Goal: Information Seeking & Learning: Learn about a topic

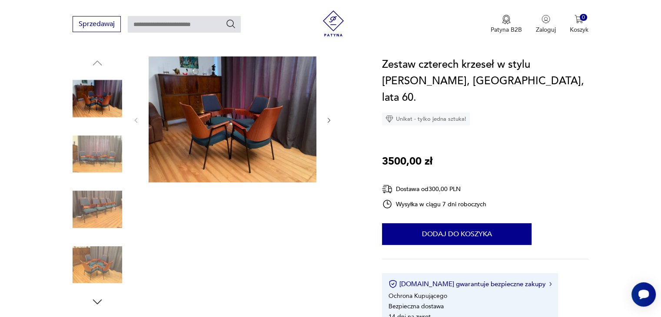
scroll to position [70, 0]
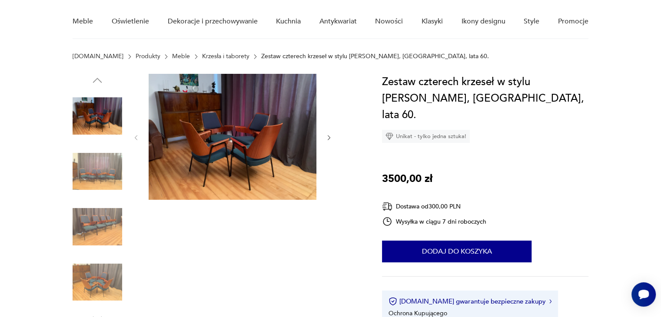
click at [330, 141] on button "button" at bounding box center [329, 137] width 7 height 9
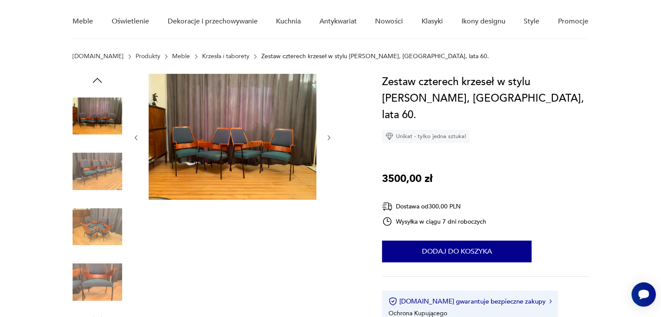
click at [330, 141] on button "button" at bounding box center [329, 137] width 7 height 9
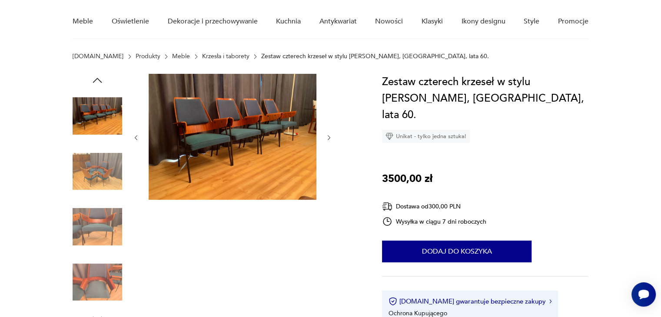
click at [330, 141] on button "button" at bounding box center [329, 137] width 7 height 9
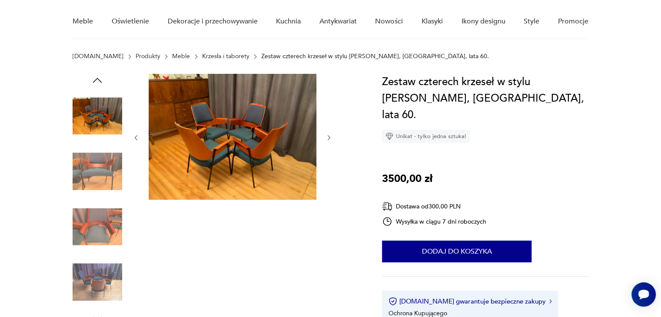
click at [330, 141] on button "button" at bounding box center [329, 137] width 7 height 9
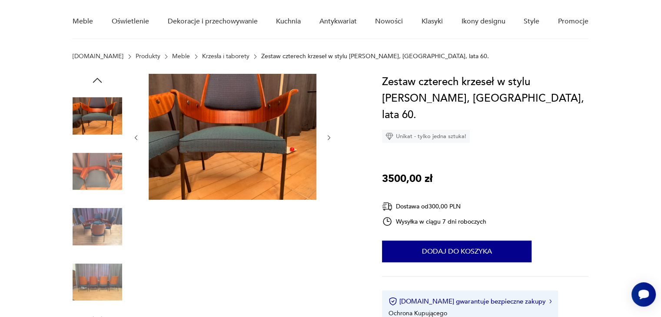
click at [330, 141] on button "button" at bounding box center [329, 137] width 7 height 9
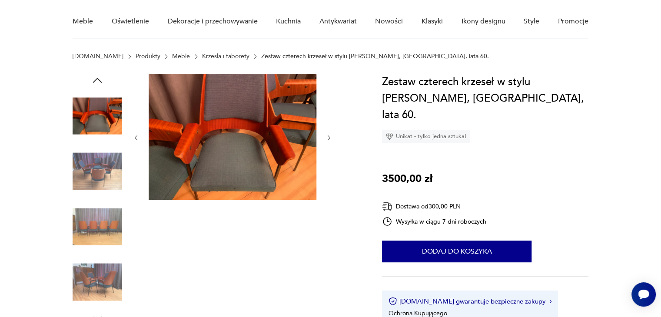
click at [330, 141] on button "button" at bounding box center [329, 137] width 7 height 9
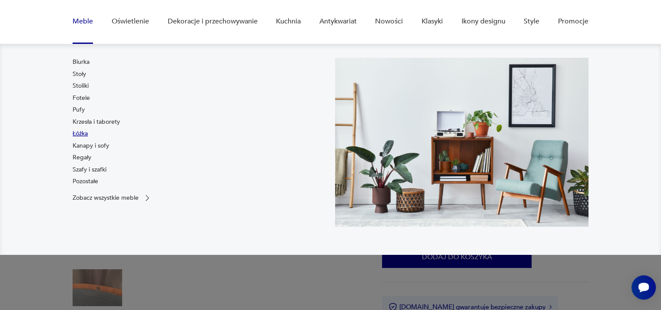
click at [86, 133] on link "Łóżka" at bounding box center [80, 134] width 15 height 9
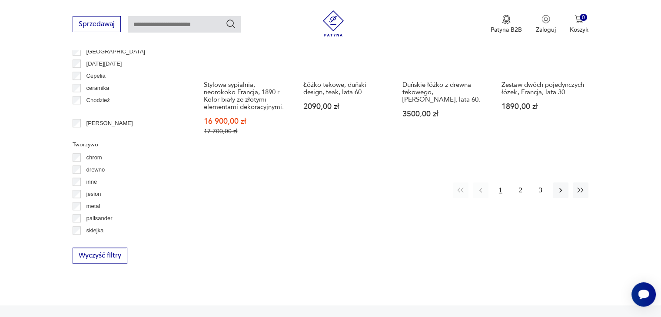
scroll to position [934, 0]
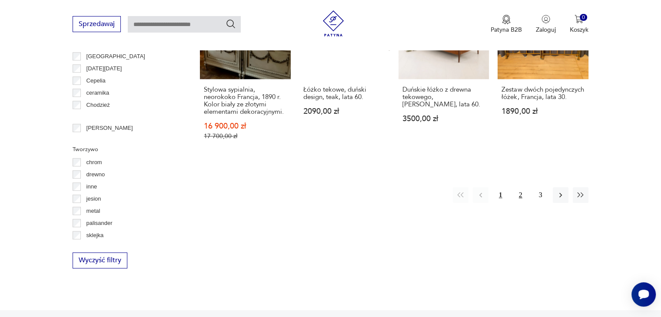
click at [520, 187] on button "2" at bounding box center [521, 195] width 16 height 16
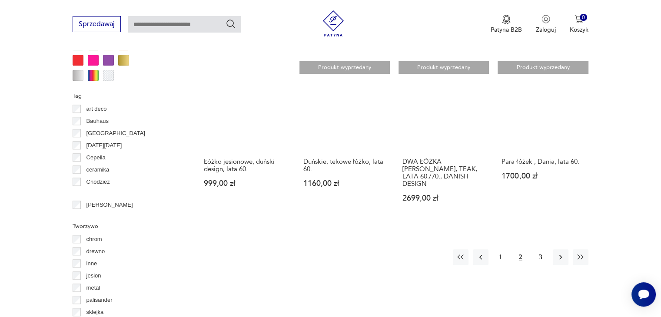
scroll to position [839, 0]
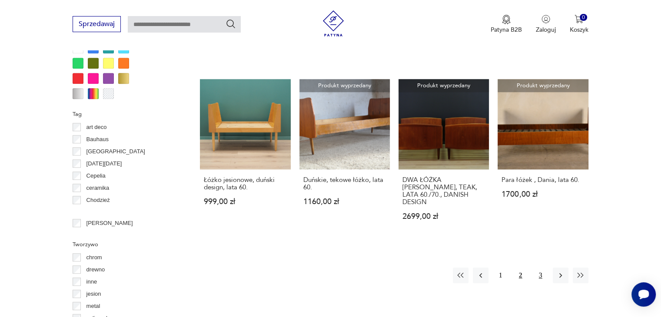
click at [542, 268] on button "3" at bounding box center [541, 276] width 16 height 16
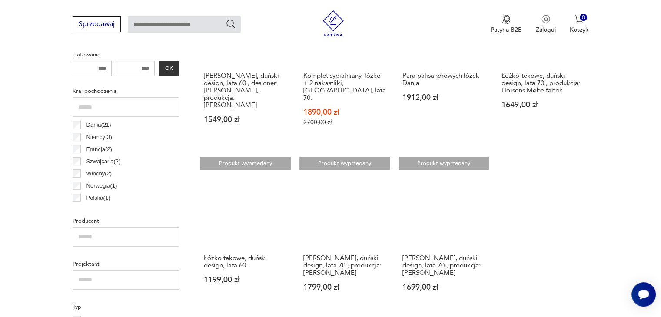
scroll to position [422, 0]
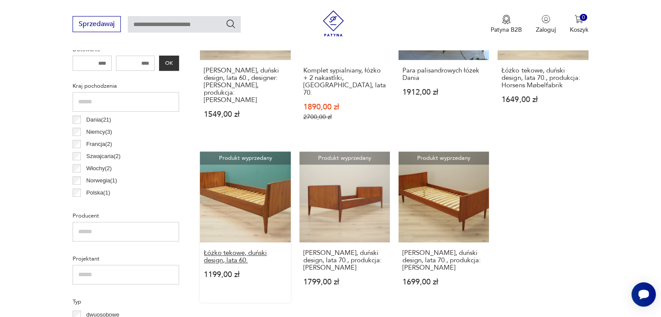
click at [249, 249] on h3 "Łóżko tekowe, duński design, lata 60." at bounding box center [245, 256] width 83 height 15
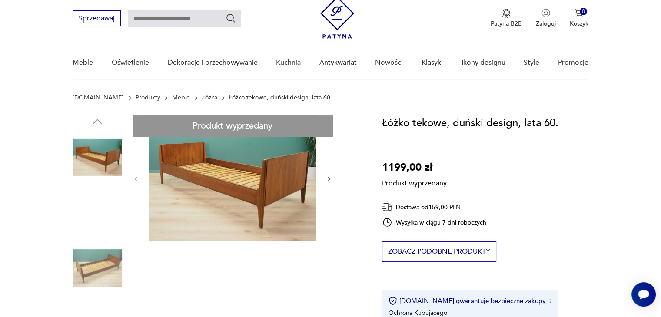
scroll to position [35, 0]
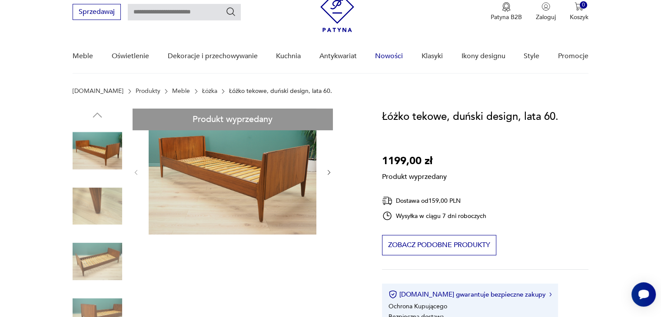
click at [386, 57] on link "Nowości" at bounding box center [389, 56] width 28 height 33
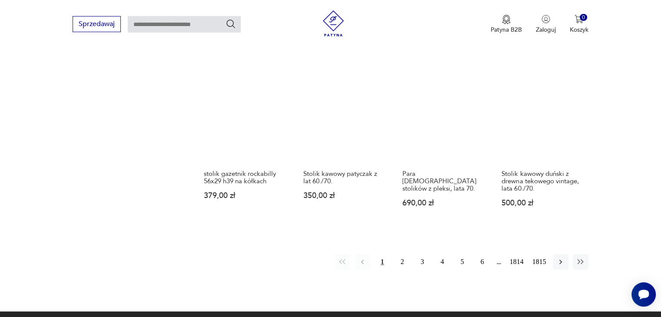
scroll to position [721, 0]
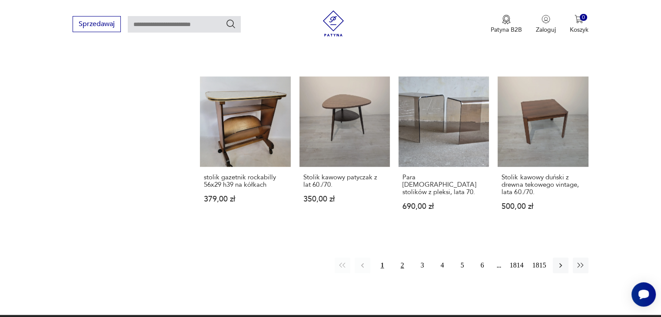
click at [402, 258] on button "2" at bounding box center [403, 266] width 16 height 16
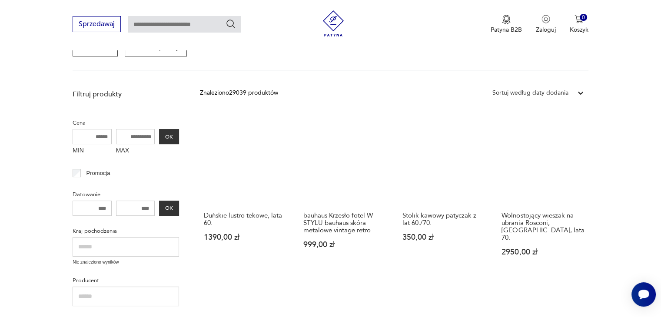
scroll to position [164, 0]
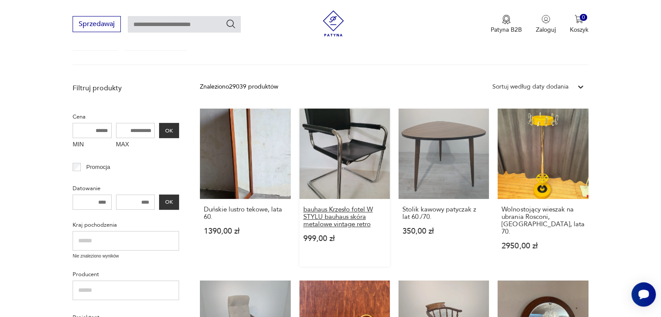
click at [343, 215] on h3 "bauhaus Krzesło fotel W STYLU bauhaus skóra metalowe vintage retro" at bounding box center [344, 217] width 83 height 22
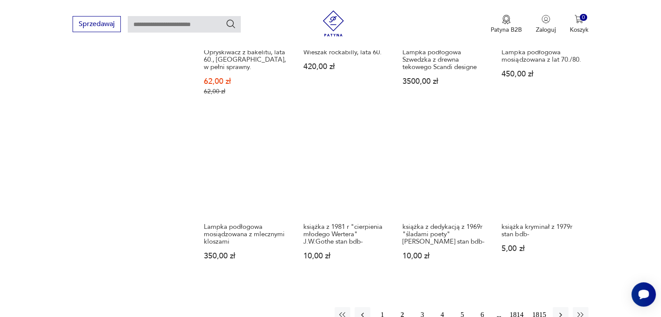
scroll to position [684, 0]
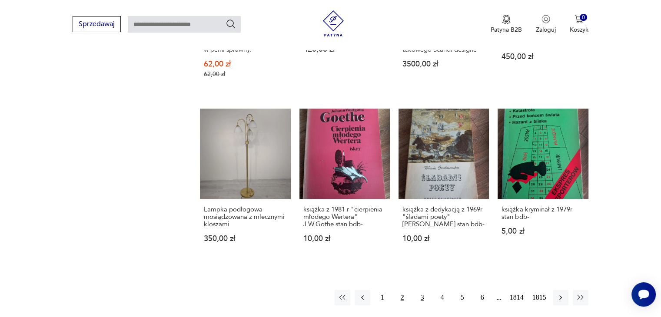
click at [422, 290] on button "3" at bounding box center [423, 298] width 16 height 16
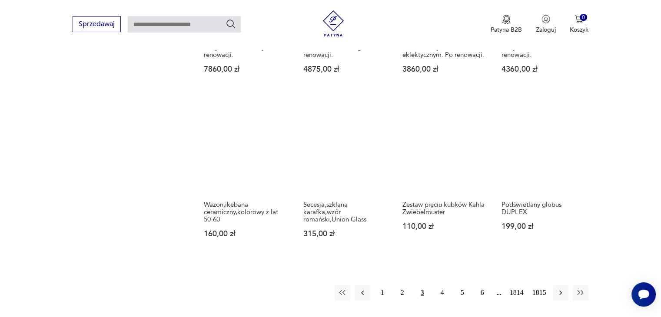
scroll to position [703, 0]
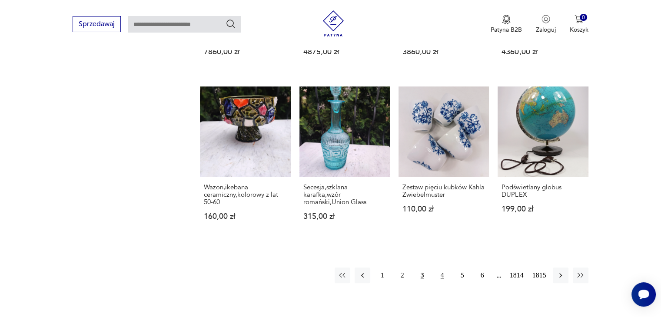
click at [442, 268] on button "4" at bounding box center [443, 276] width 16 height 16
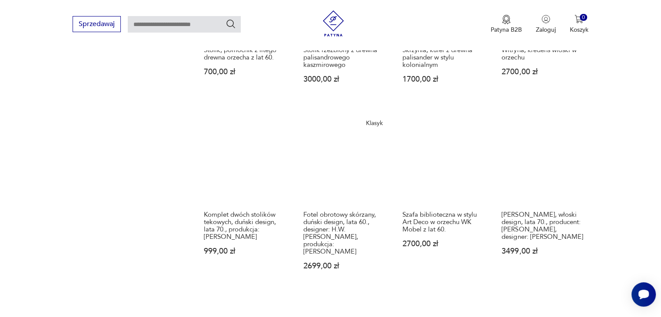
scroll to position [686, 0]
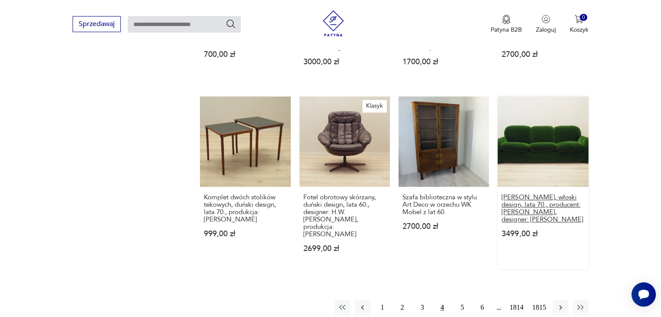
click at [531, 194] on h3 "[PERSON_NAME], włoski design, lata 70., producent: [PERSON_NAME], designer: [PE…" at bounding box center [543, 209] width 83 height 30
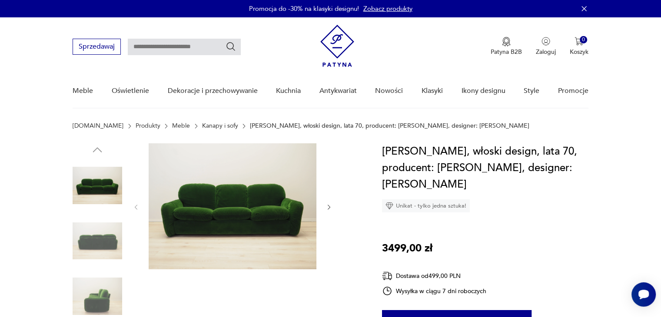
click at [329, 206] on icon "button" at bounding box center [329, 207] width 3 height 5
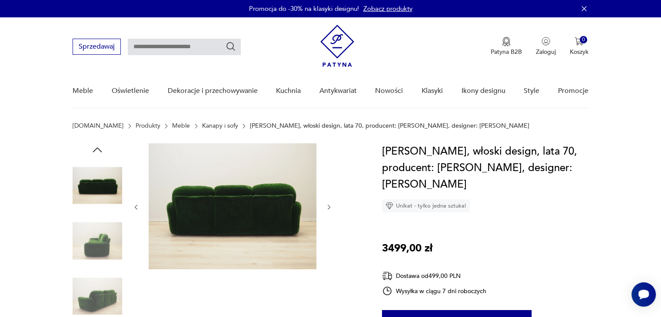
click at [329, 206] on icon "button" at bounding box center [329, 207] width 3 height 5
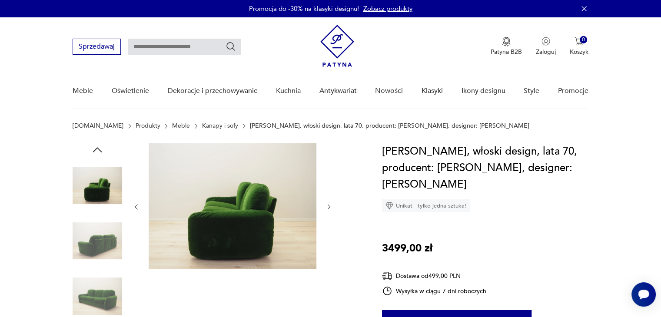
click at [329, 206] on icon "button" at bounding box center [329, 207] width 3 height 5
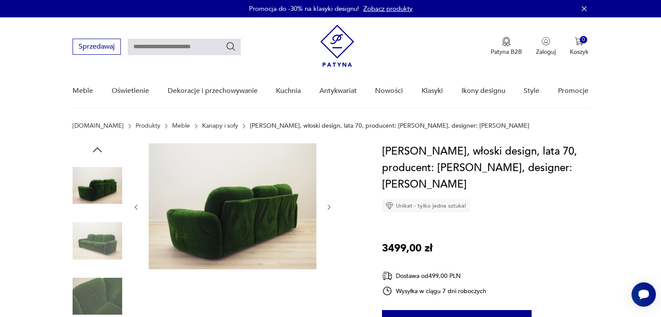
click at [329, 206] on icon "button" at bounding box center [329, 207] width 3 height 5
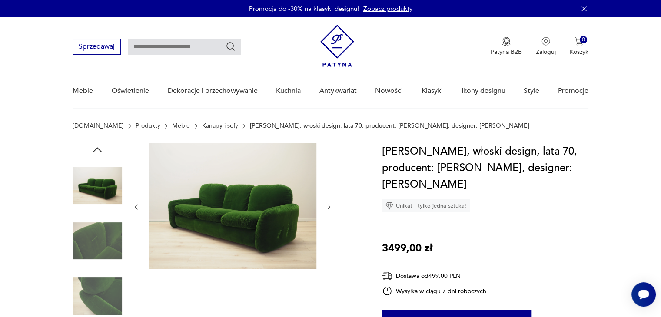
click at [329, 206] on icon "button" at bounding box center [329, 207] width 3 height 5
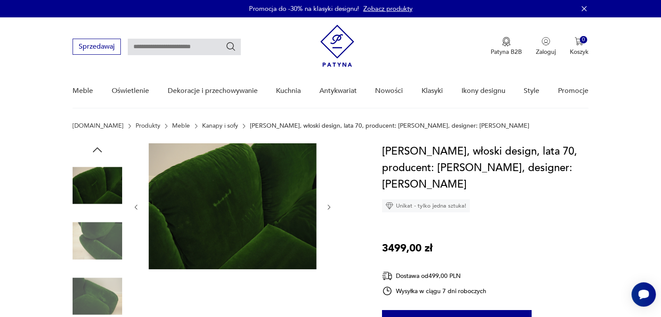
click at [329, 206] on icon "button" at bounding box center [329, 207] width 3 height 5
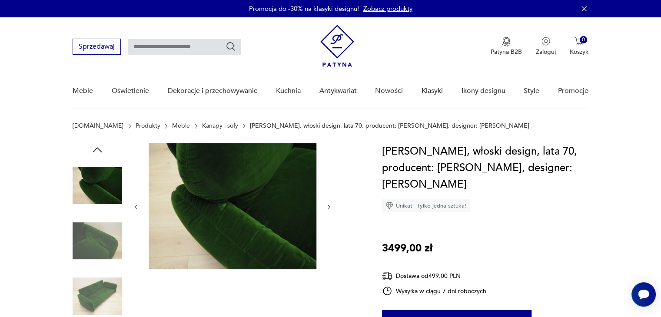
click at [329, 204] on icon "button" at bounding box center [329, 207] width 7 height 7
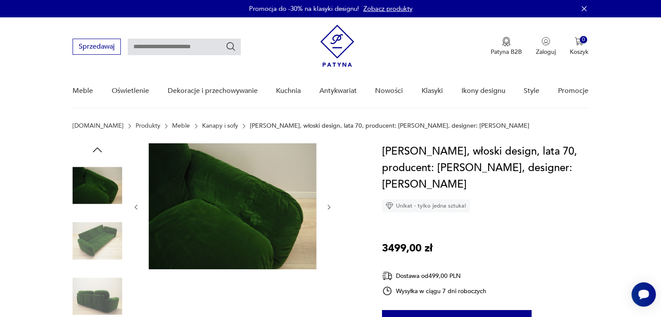
click at [329, 204] on icon "button" at bounding box center [329, 207] width 7 height 7
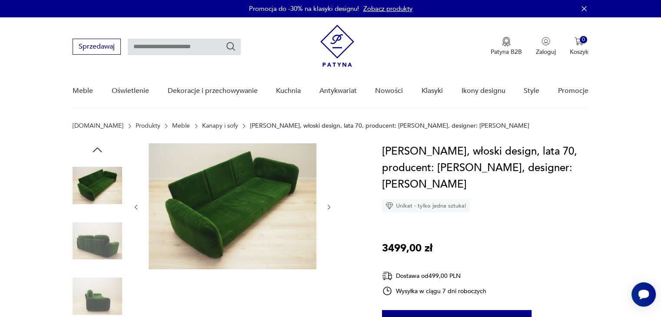
click at [329, 204] on icon "button" at bounding box center [329, 207] width 7 height 7
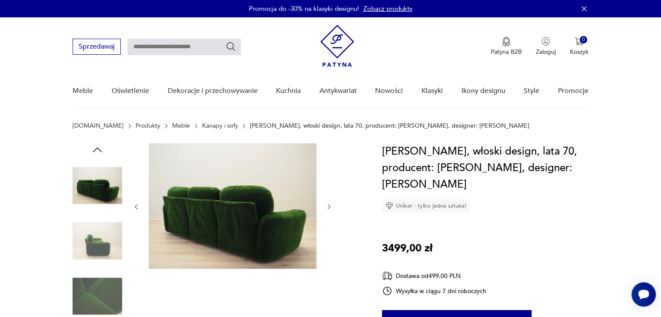
click at [329, 203] on icon "button" at bounding box center [329, 206] width 7 height 7
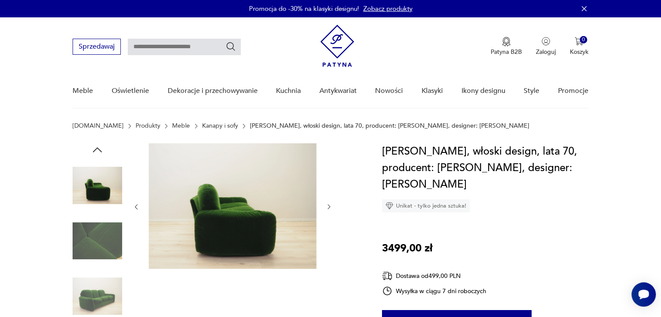
click at [329, 203] on icon "button" at bounding box center [329, 206] width 7 height 7
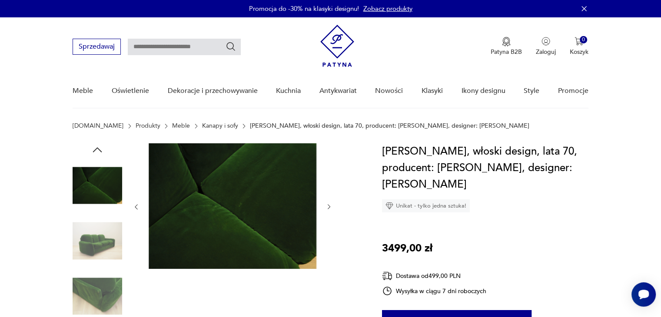
click at [329, 203] on icon "button" at bounding box center [329, 206] width 7 height 7
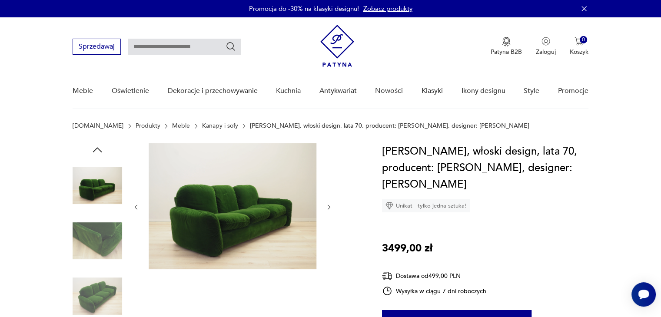
click at [329, 204] on icon "button" at bounding box center [329, 207] width 7 height 7
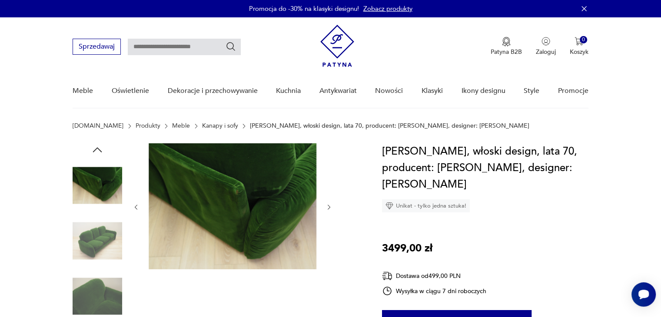
click at [329, 204] on icon "button" at bounding box center [329, 207] width 7 height 7
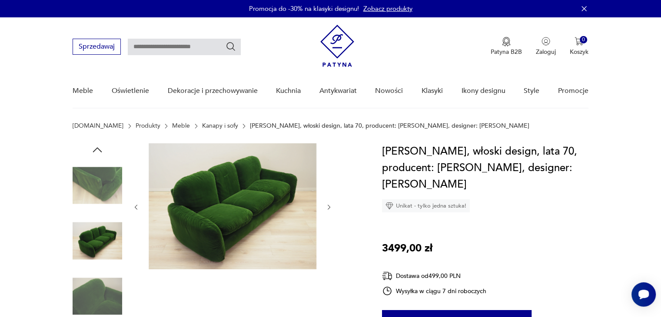
click at [329, 204] on icon "button" at bounding box center [329, 207] width 7 height 7
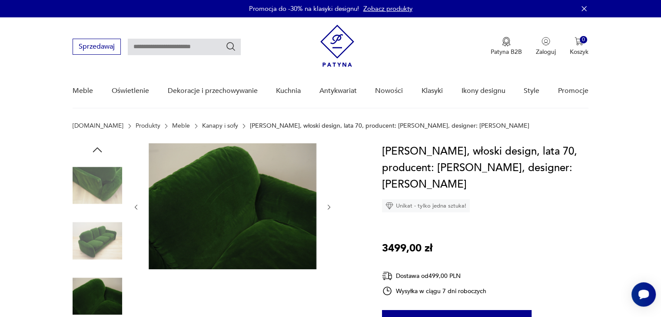
click at [329, 204] on icon "button" at bounding box center [329, 207] width 7 height 7
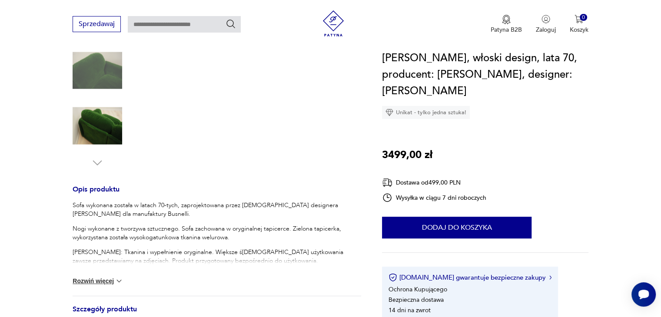
scroll to position [243, 0]
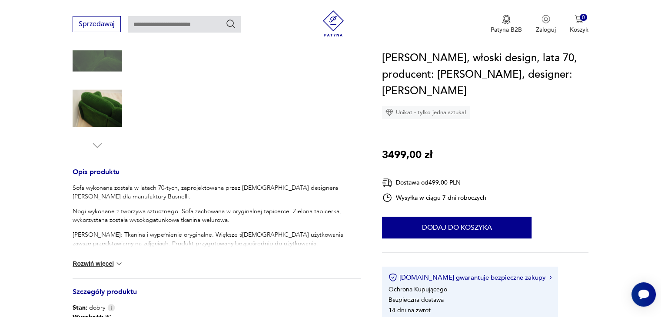
click at [115, 266] on img at bounding box center [119, 263] width 9 height 9
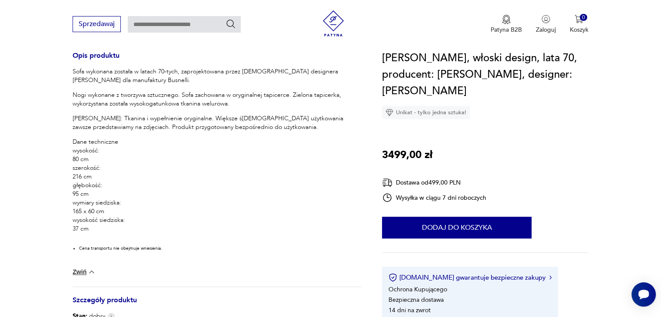
scroll to position [365, 0]
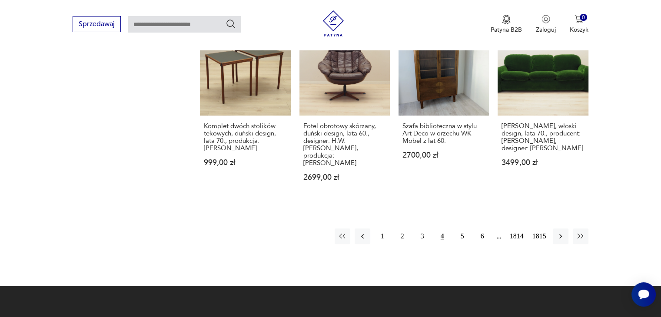
scroll to position [765, 0]
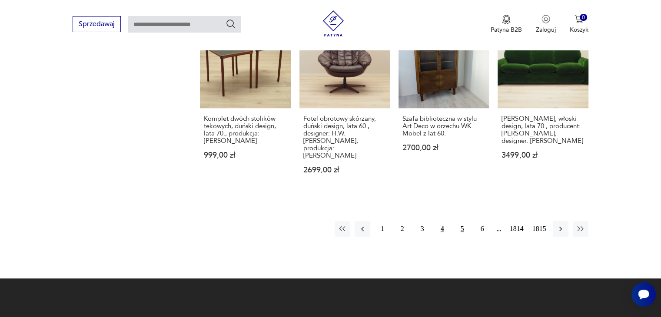
click at [464, 221] on button "5" at bounding box center [463, 229] width 16 height 16
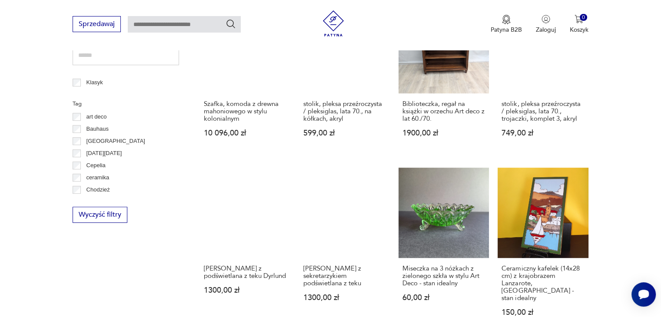
scroll to position [460, 0]
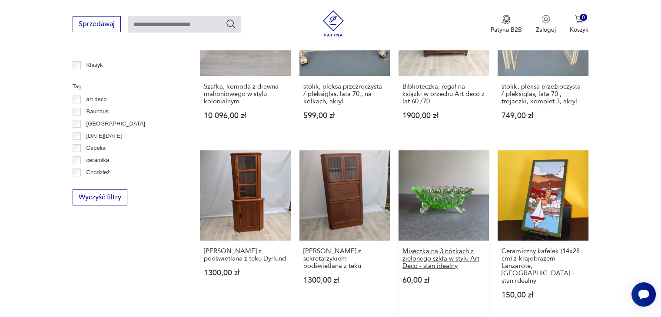
click at [441, 251] on h3 "Miseczka na 3 nóżkach z zielonego szkła w stylu Art Deco - stan idealny" at bounding box center [443, 259] width 83 height 22
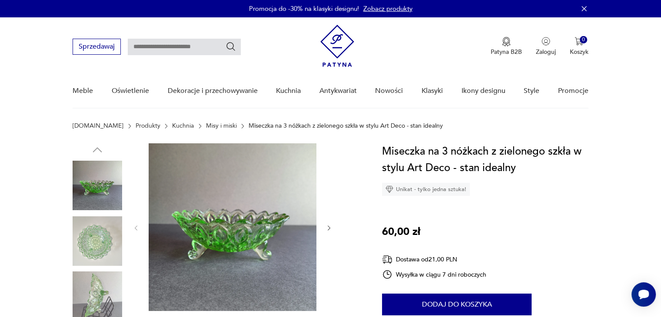
click at [326, 229] on icon "button" at bounding box center [329, 228] width 7 height 7
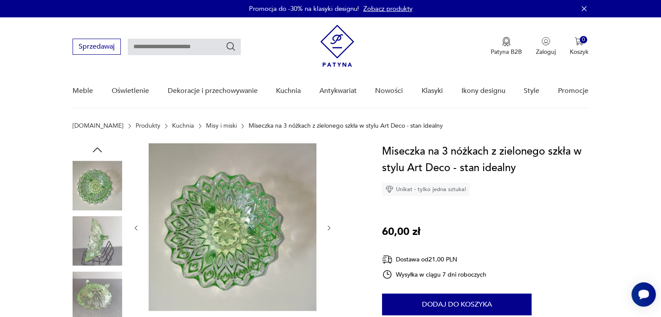
click at [326, 229] on icon "button" at bounding box center [329, 228] width 7 height 7
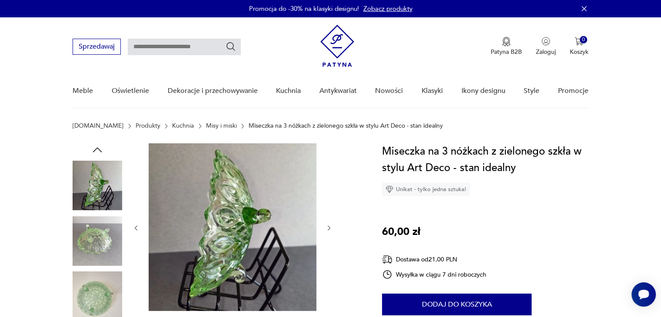
click at [326, 229] on icon "button" at bounding box center [329, 228] width 7 height 7
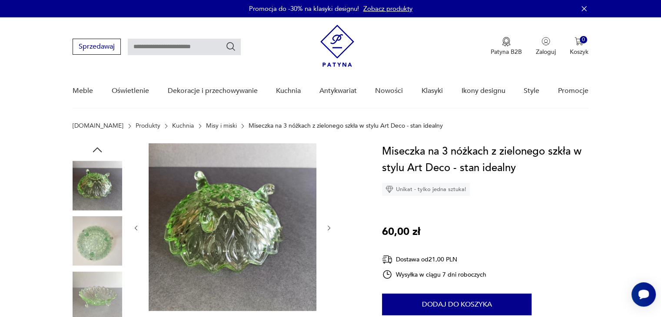
click at [326, 229] on icon "button" at bounding box center [329, 228] width 7 height 7
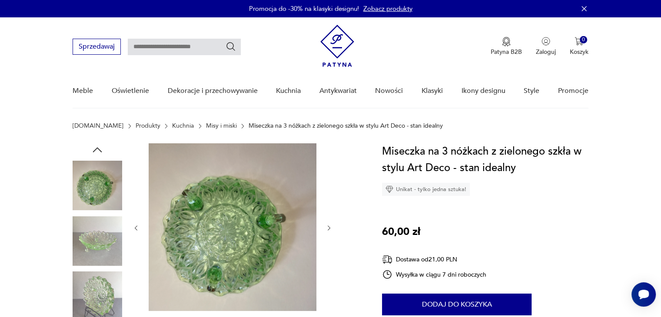
click at [326, 229] on icon "button" at bounding box center [329, 228] width 7 height 7
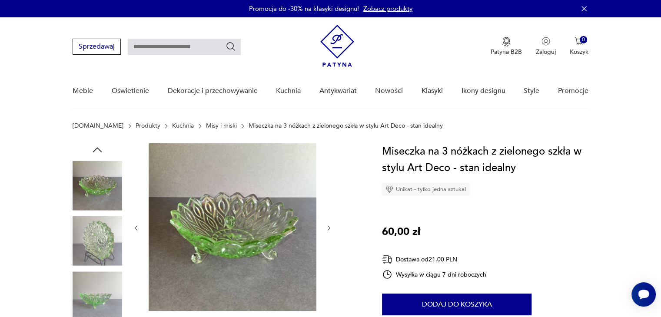
click at [326, 229] on icon "button" at bounding box center [329, 228] width 7 height 7
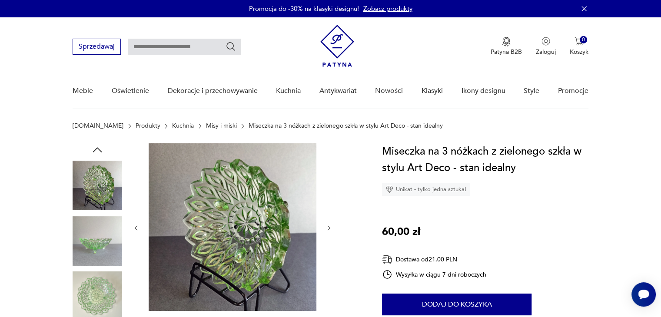
click at [326, 229] on icon "button" at bounding box center [329, 228] width 7 height 7
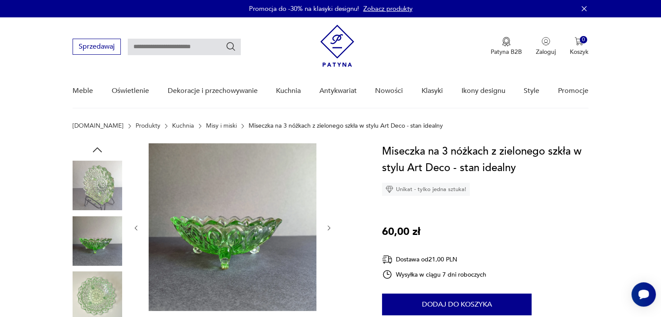
click at [326, 229] on icon "button" at bounding box center [329, 228] width 7 height 7
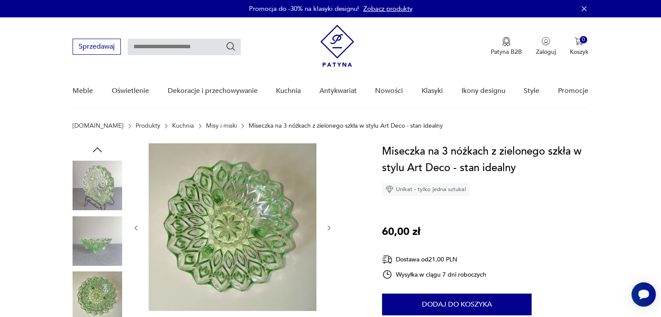
click at [326, 229] on icon "button" at bounding box center [329, 228] width 7 height 7
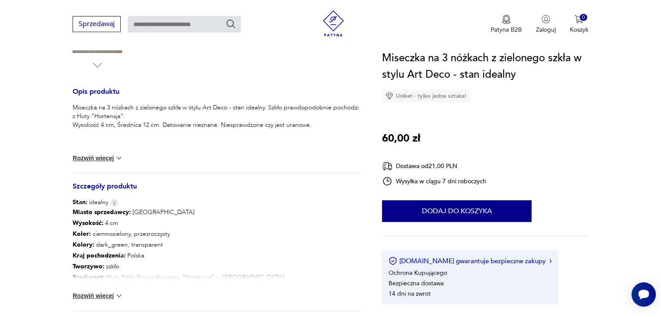
scroll to position [330, 0]
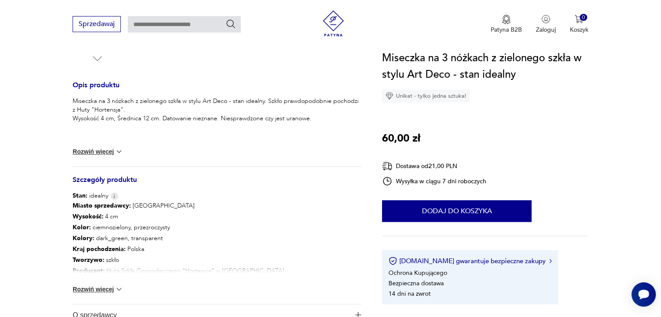
click at [117, 291] on img at bounding box center [119, 289] width 9 height 9
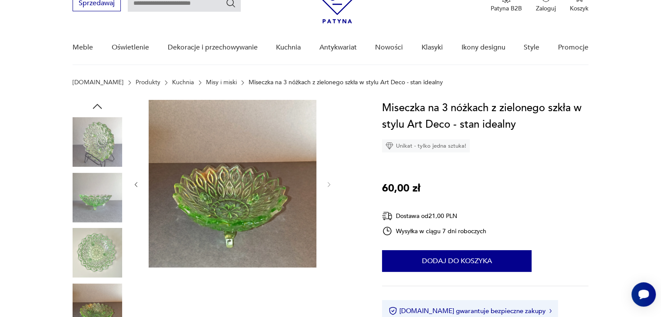
scroll to position [0, 0]
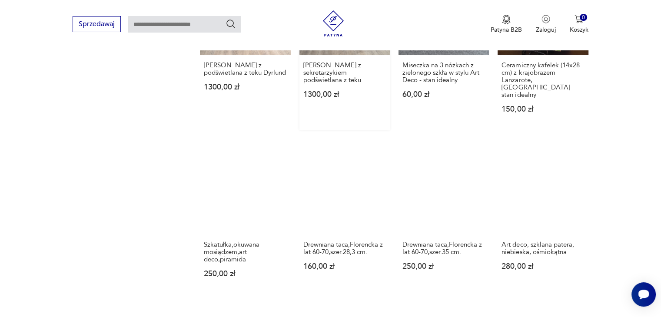
scroll to position [649, 0]
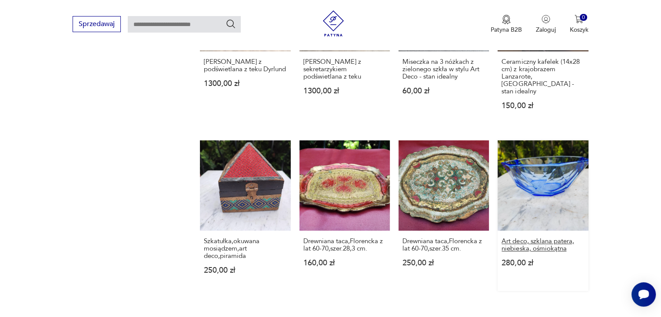
click at [542, 238] on h3 "Art deco, szklana patera, niebieska, ośmiokątna" at bounding box center [543, 245] width 83 height 15
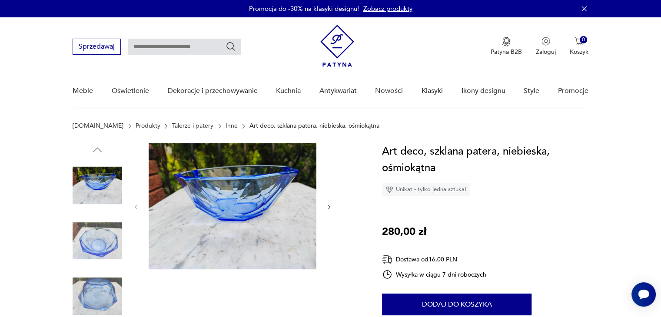
click at [329, 206] on icon "button" at bounding box center [329, 207] width 7 height 7
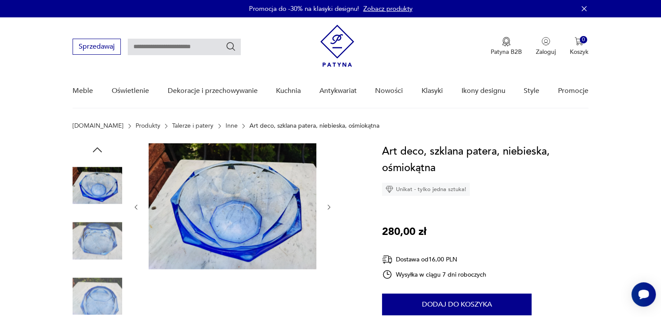
click at [329, 206] on icon "button" at bounding box center [329, 207] width 7 height 7
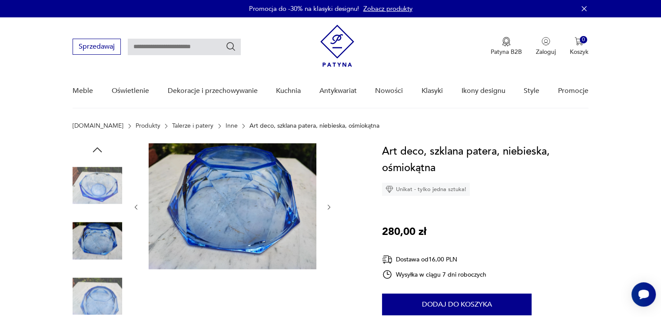
click at [329, 206] on icon "button" at bounding box center [329, 207] width 7 height 7
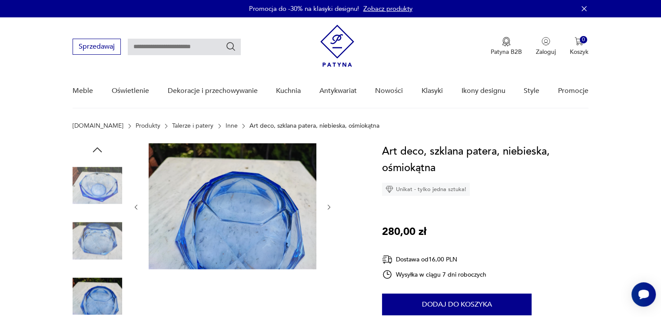
click at [329, 206] on icon "button" at bounding box center [329, 207] width 7 height 7
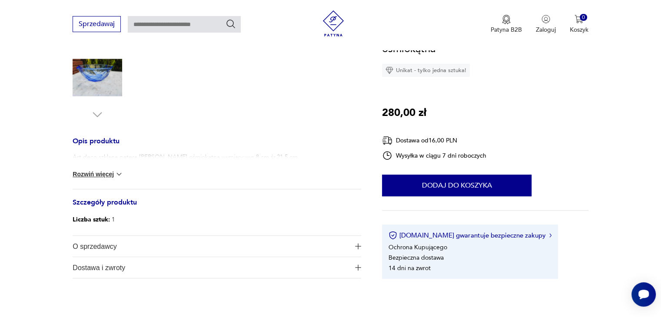
scroll to position [278, 0]
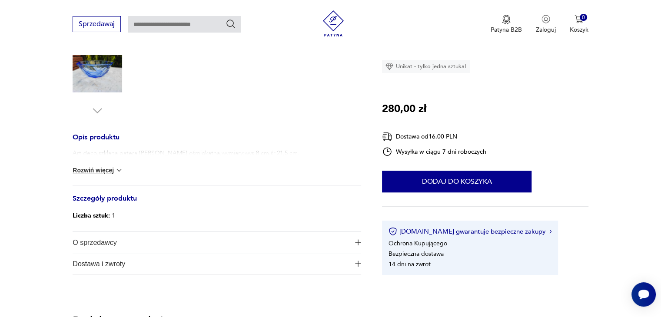
click at [119, 170] on img at bounding box center [119, 170] width 9 height 9
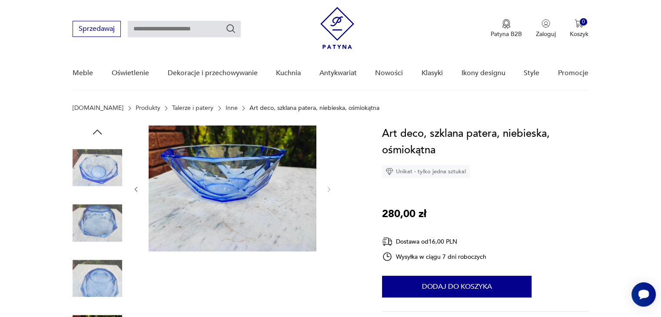
scroll to position [0, 0]
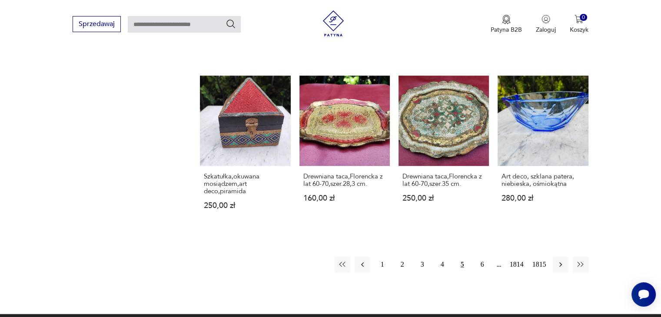
scroll to position [730, 0]
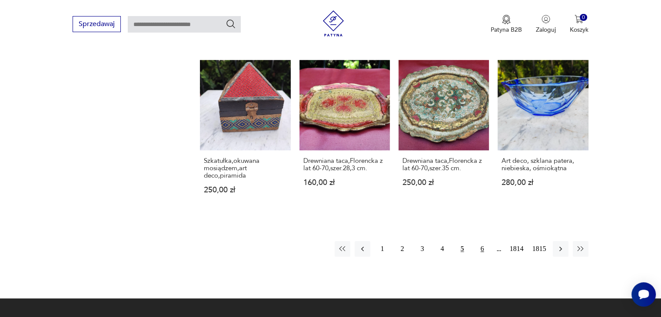
click at [483, 243] on button "6" at bounding box center [483, 249] width 16 height 16
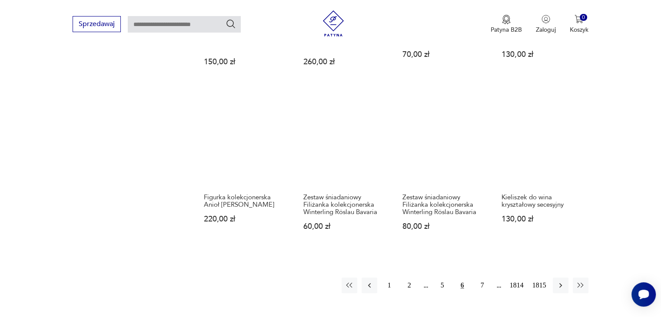
scroll to position [703, 0]
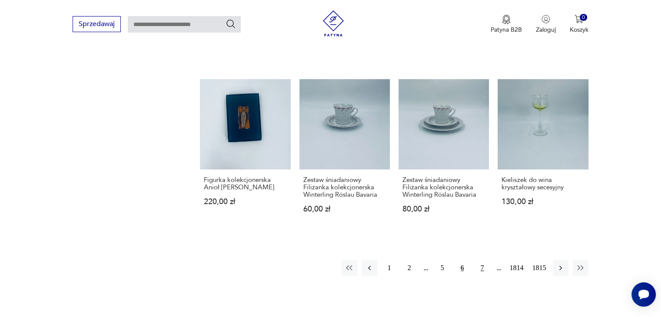
click at [483, 260] on button "7" at bounding box center [483, 268] width 16 height 16
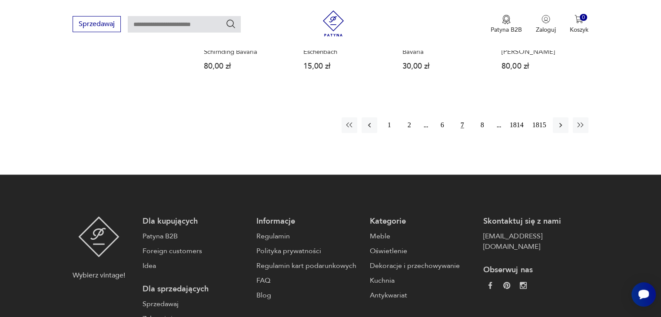
scroll to position [825, 0]
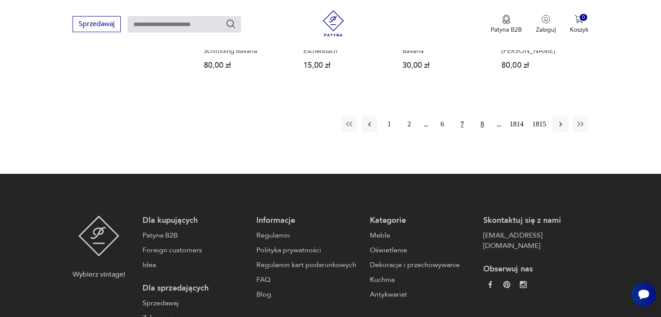
click at [482, 126] on button "8" at bounding box center [483, 124] width 16 height 16
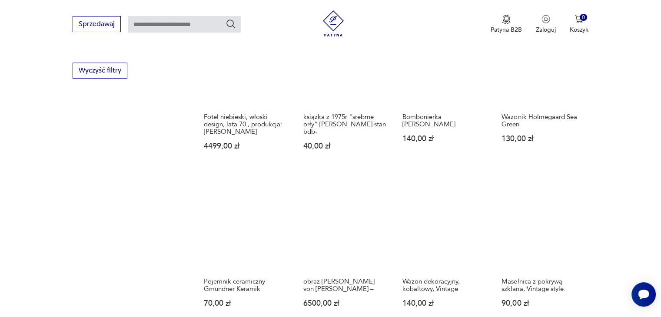
scroll to position [634, 0]
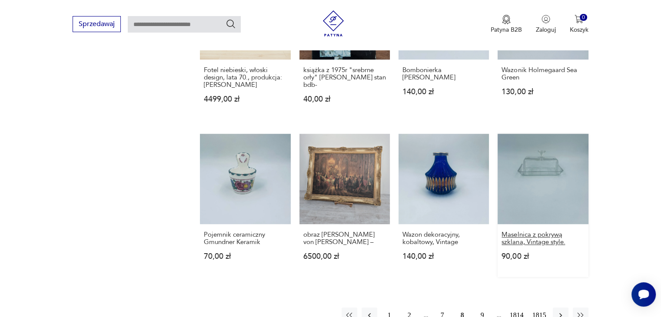
click at [525, 235] on h3 "Maselnica z pokrywą szklana, Vintage style." at bounding box center [543, 238] width 83 height 15
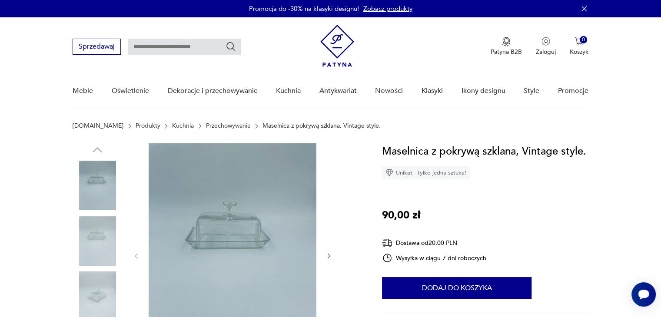
click at [327, 258] on icon "button" at bounding box center [329, 256] width 7 height 7
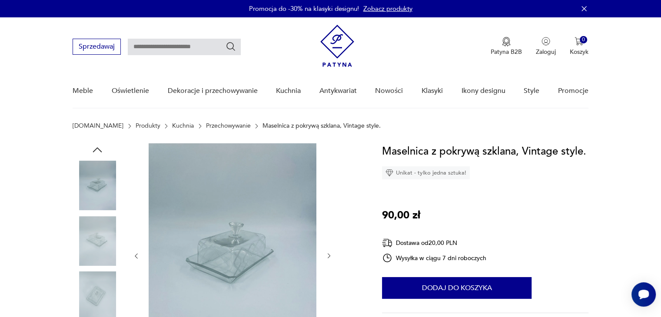
click at [327, 258] on icon "button" at bounding box center [329, 256] width 7 height 7
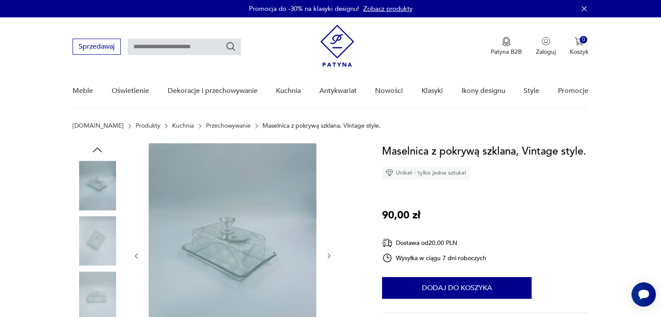
click at [327, 258] on icon "button" at bounding box center [329, 256] width 7 height 7
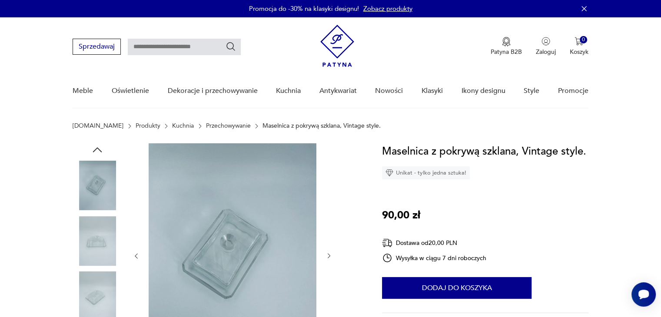
click at [327, 258] on icon "button" at bounding box center [329, 256] width 7 height 7
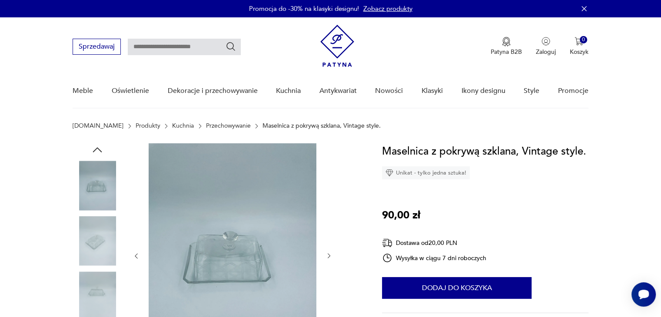
click at [327, 258] on icon "button" at bounding box center [329, 256] width 7 height 7
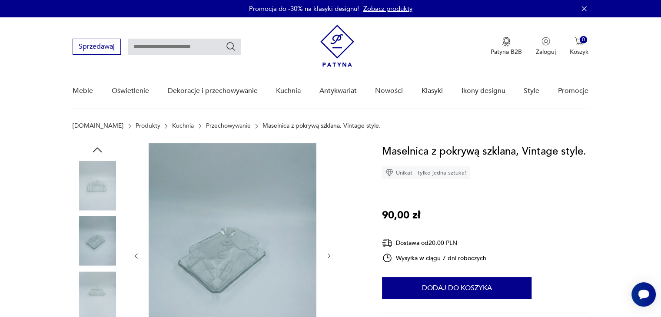
click at [327, 258] on icon "button" at bounding box center [329, 256] width 7 height 7
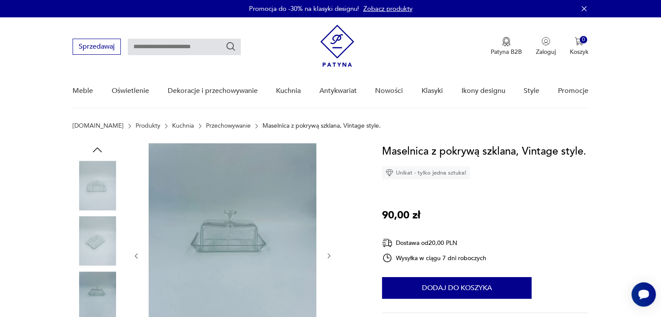
click at [327, 258] on icon "button" at bounding box center [329, 256] width 7 height 7
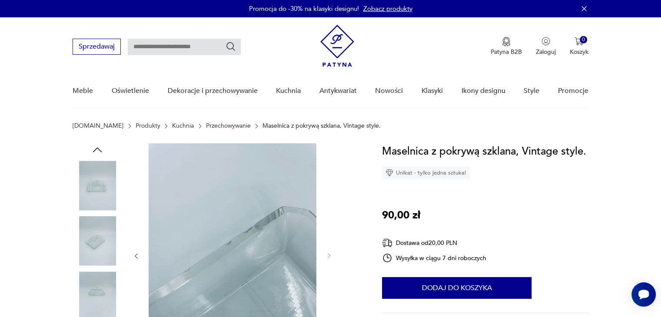
click at [134, 257] on icon "button" at bounding box center [136, 256] width 7 height 7
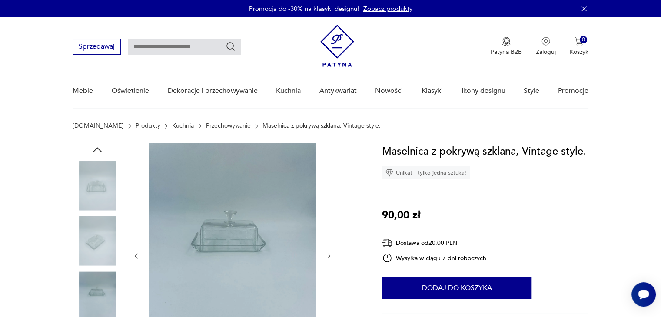
click at [233, 243] on img at bounding box center [233, 255] width 168 height 224
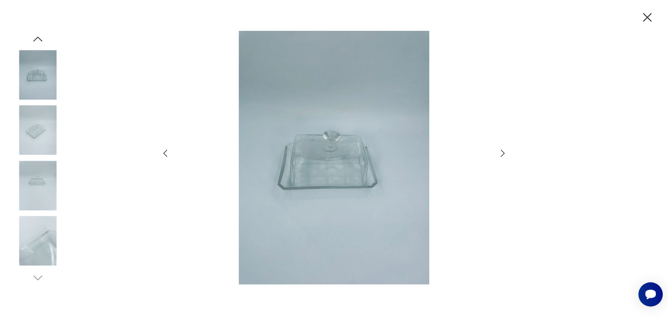
click at [337, 180] on img at bounding box center [333, 158] width 309 height 254
click at [331, 176] on img at bounding box center [333, 158] width 309 height 254
click at [36, 77] on img at bounding box center [38, 75] width 50 height 50
click at [43, 123] on img at bounding box center [38, 131] width 50 height 50
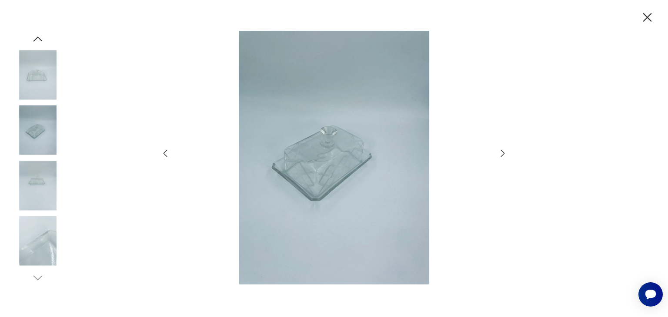
click at [40, 136] on img at bounding box center [38, 131] width 50 height 50
click at [42, 170] on img at bounding box center [38, 186] width 50 height 50
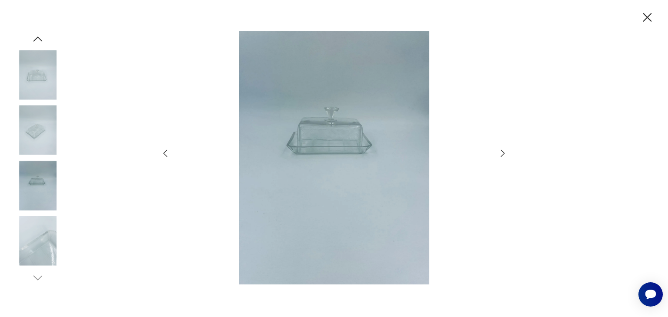
click at [328, 137] on img at bounding box center [333, 158] width 309 height 254
click at [650, 19] on icon "button" at bounding box center [646, 17] width 15 height 15
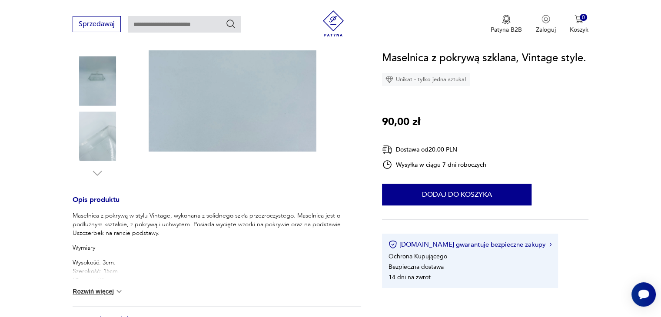
scroll to position [226, 0]
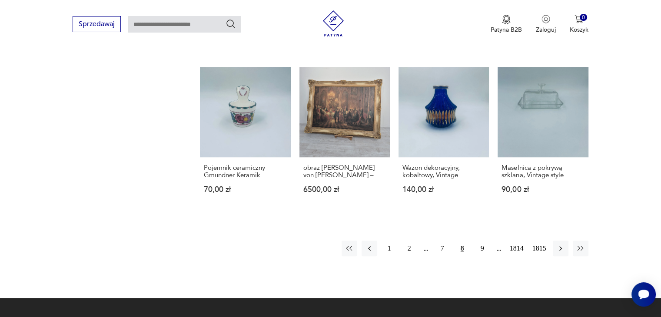
scroll to position [754, 0]
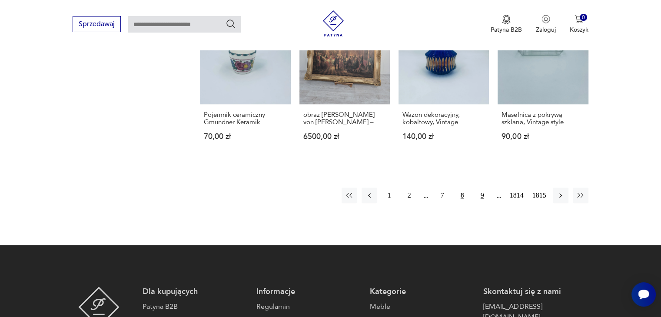
click at [483, 195] on button "9" at bounding box center [483, 196] width 16 height 16
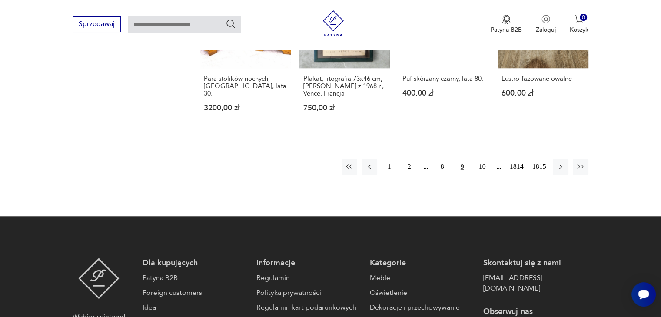
scroll to position [790, 0]
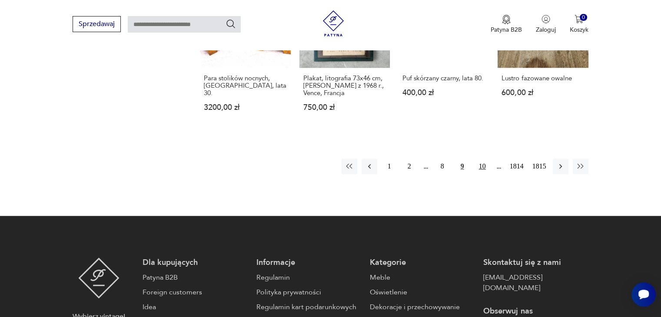
click at [484, 159] on button "10" at bounding box center [483, 167] width 16 height 16
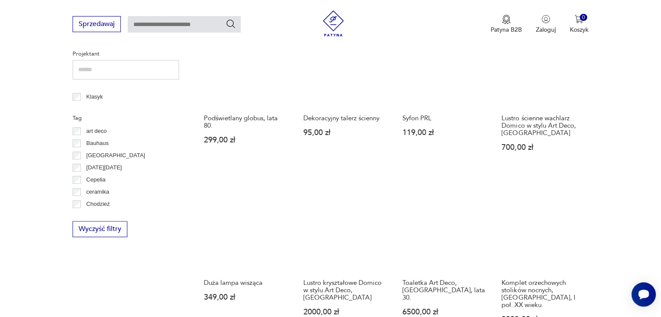
scroll to position [495, 0]
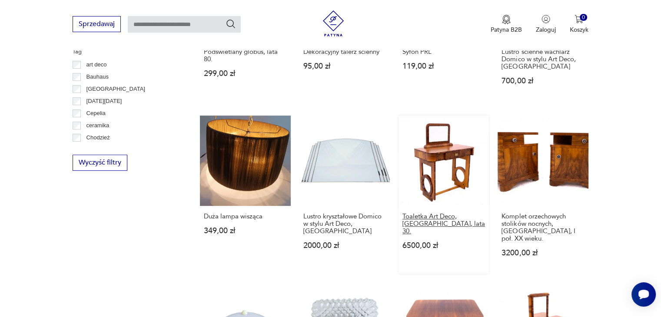
click at [438, 213] on h3 "Toaletka Art Deco, [GEOGRAPHIC_DATA], lata 30." at bounding box center [443, 224] width 83 height 22
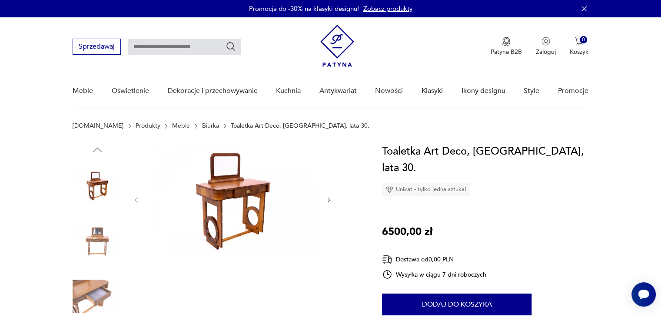
click at [331, 200] on icon "button" at bounding box center [329, 199] width 7 height 7
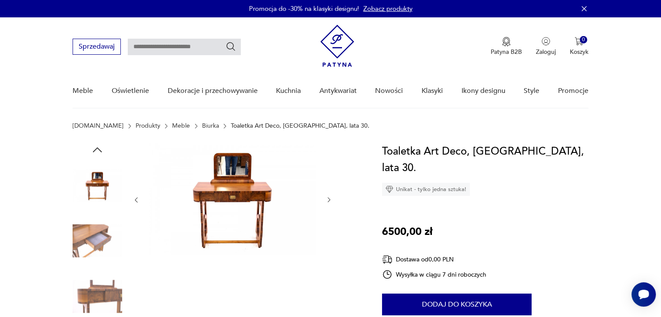
click at [331, 200] on icon "button" at bounding box center [329, 199] width 7 height 7
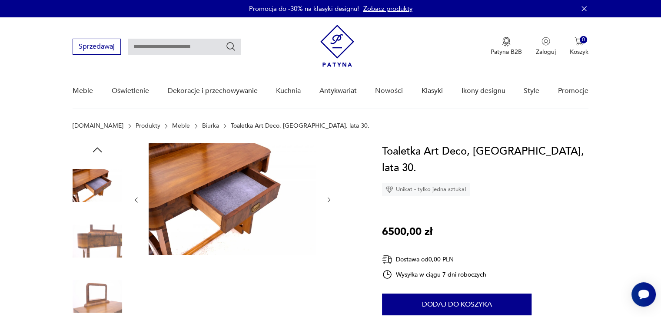
click at [331, 200] on icon "button" at bounding box center [329, 199] width 7 height 7
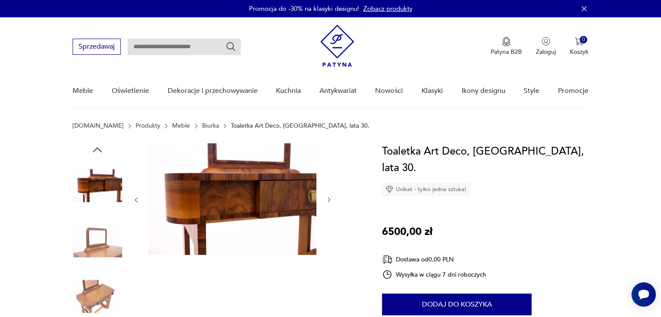
click at [331, 200] on icon "button" at bounding box center [329, 199] width 7 height 7
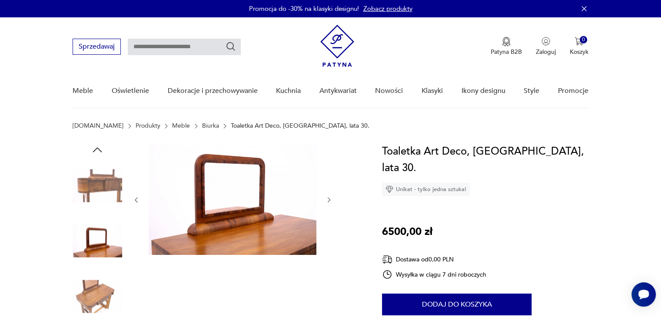
click at [331, 200] on icon "button" at bounding box center [329, 199] width 7 height 7
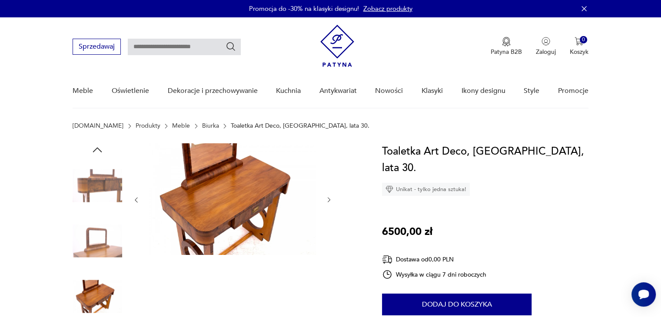
click at [331, 200] on icon "button" at bounding box center [329, 199] width 7 height 7
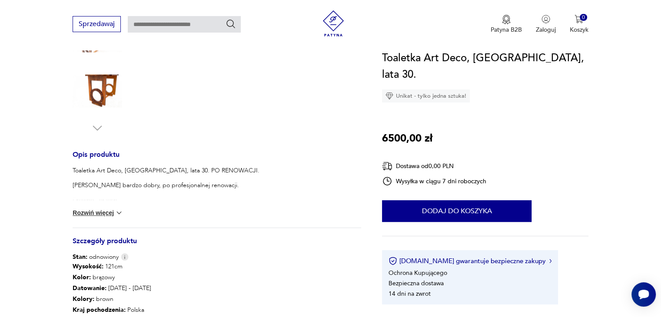
scroll to position [278, 0]
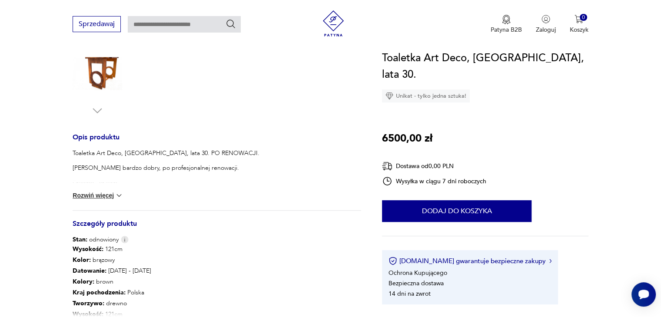
click at [118, 195] on img at bounding box center [119, 195] width 9 height 9
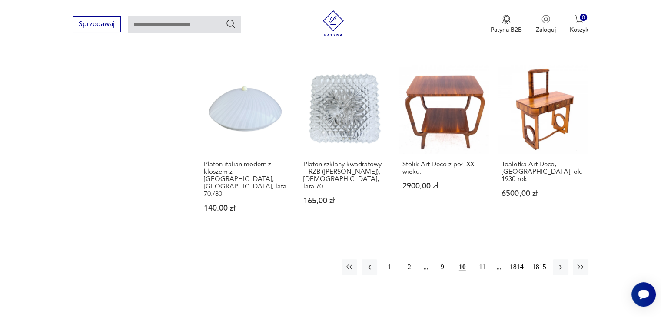
scroll to position [755, 0]
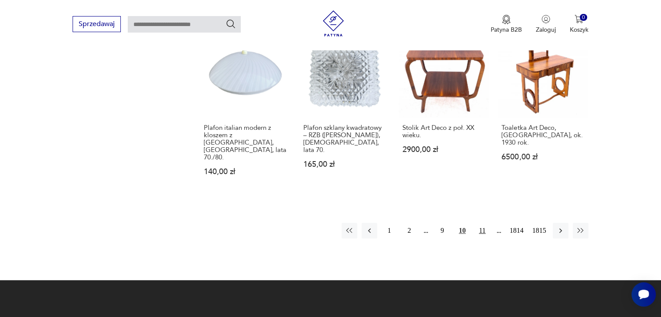
click at [482, 223] on button "11" at bounding box center [483, 231] width 16 height 16
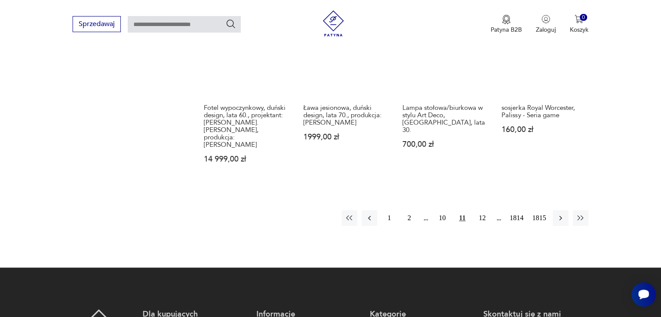
scroll to position [808, 0]
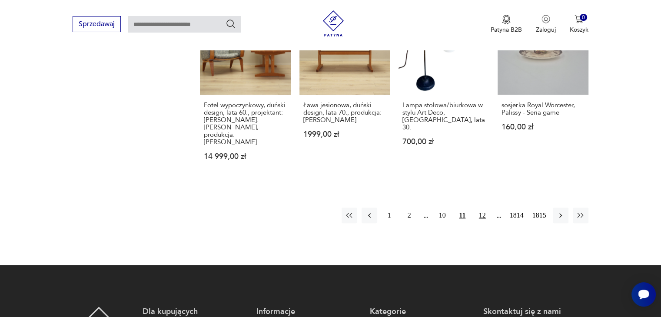
click at [483, 208] on button "12" at bounding box center [483, 216] width 16 height 16
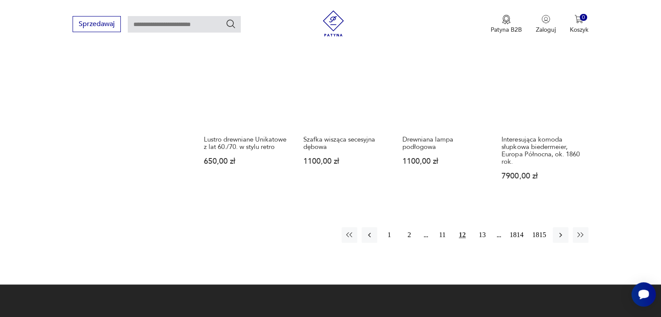
scroll to position [738, 0]
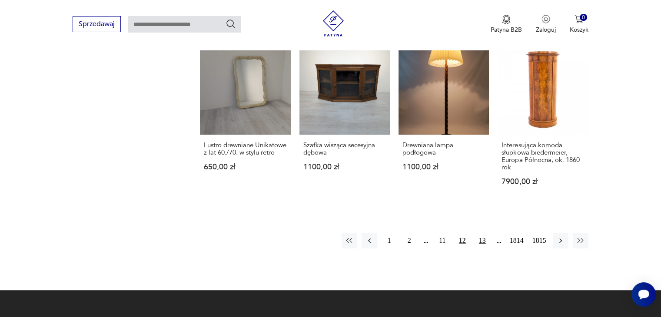
click at [483, 233] on button "13" at bounding box center [483, 241] width 16 height 16
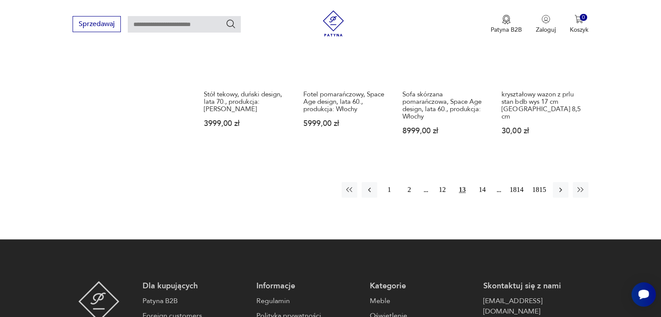
scroll to position [790, 0]
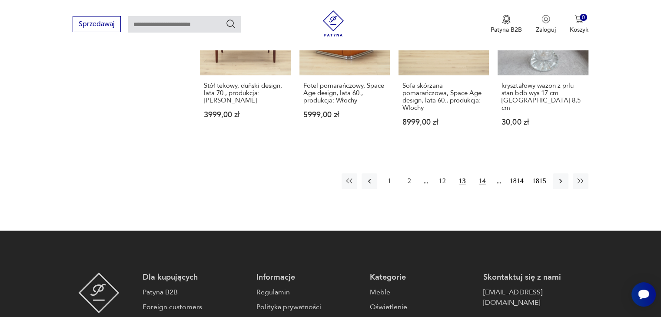
click at [484, 173] on button "14" at bounding box center [483, 181] width 16 height 16
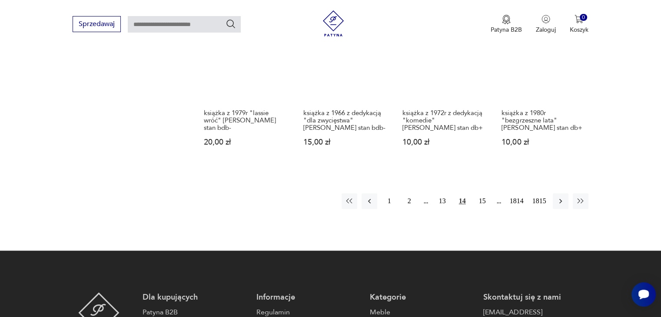
scroll to position [790, 0]
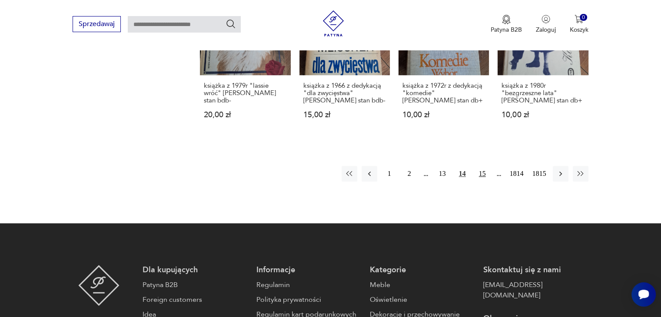
click at [481, 174] on button "15" at bounding box center [483, 174] width 16 height 16
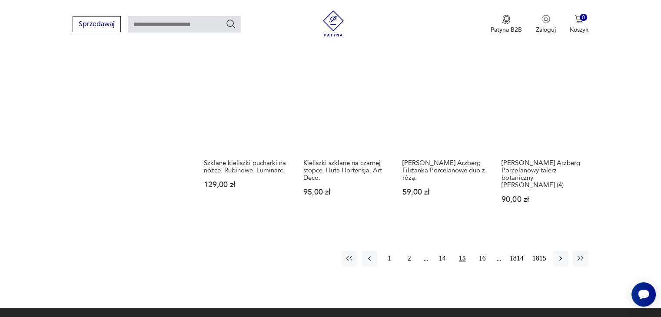
scroll to position [721, 0]
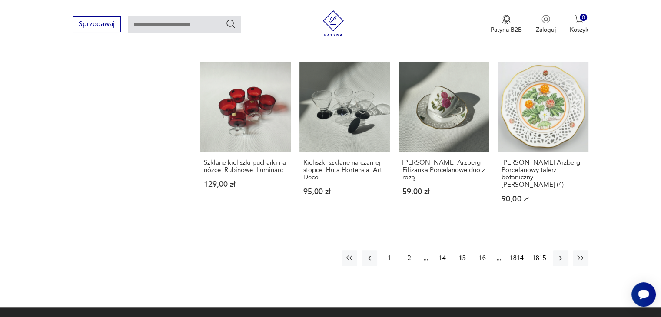
click at [482, 250] on button "16" at bounding box center [483, 258] width 16 height 16
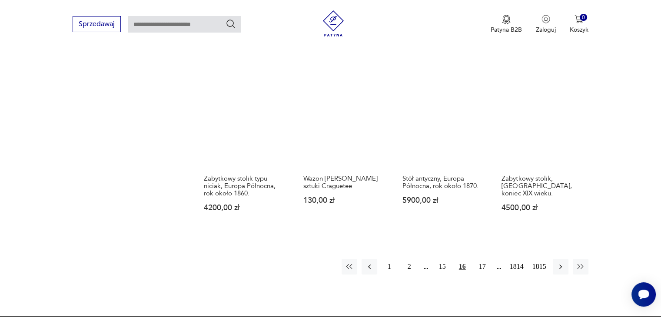
scroll to position [738, 0]
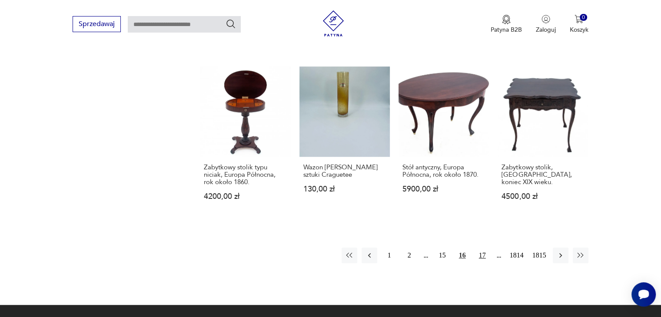
click at [480, 248] on button "17" at bounding box center [483, 256] width 16 height 16
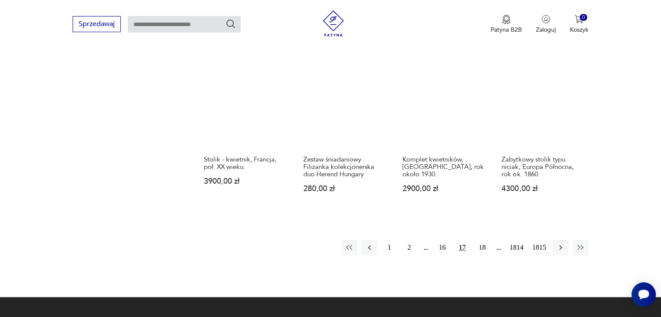
scroll to position [738, 0]
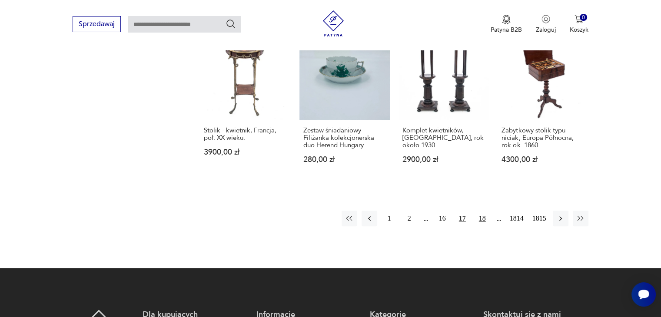
click at [483, 212] on button "18" at bounding box center [483, 219] width 16 height 16
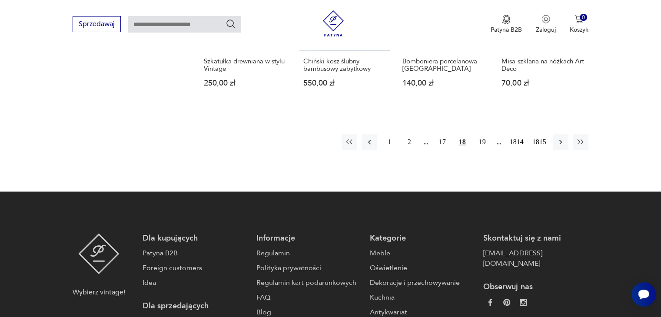
scroll to position [808, 0]
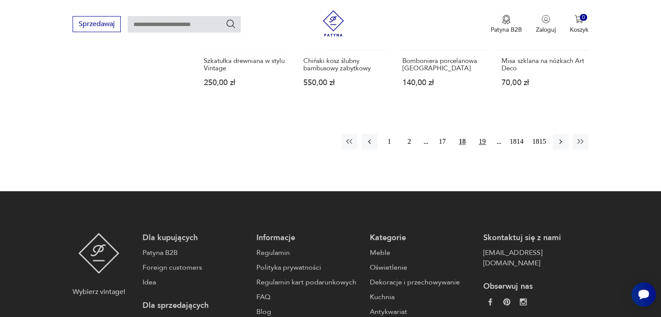
click at [484, 134] on button "19" at bounding box center [483, 142] width 16 height 16
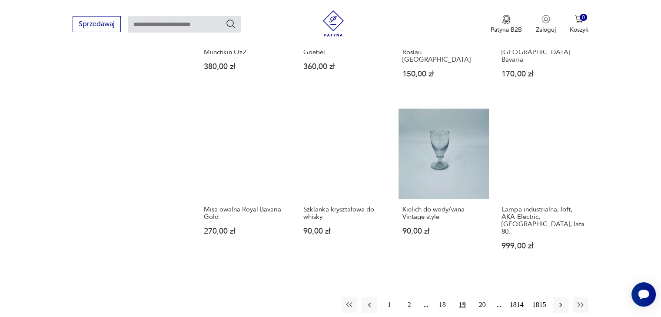
scroll to position [668, 0]
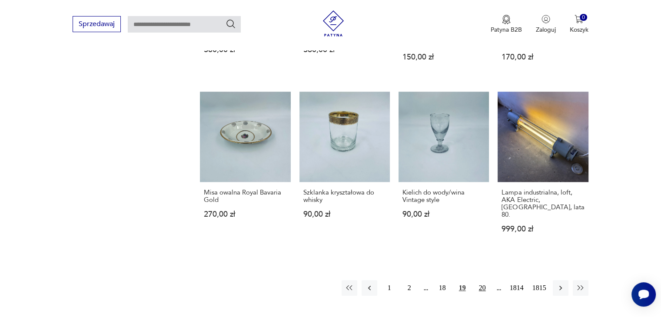
click at [482, 280] on button "20" at bounding box center [483, 288] width 16 height 16
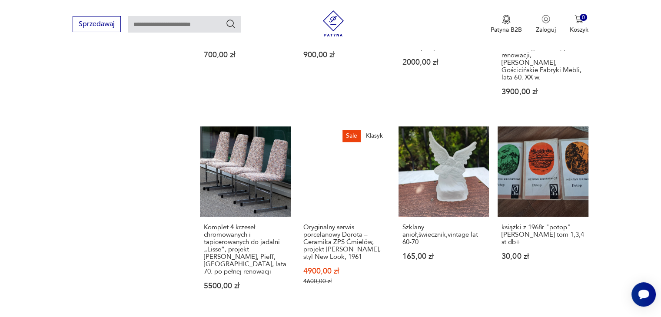
scroll to position [703, 0]
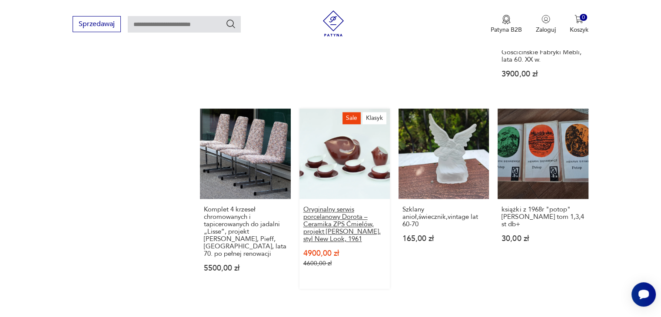
click at [333, 206] on h3 "Oryginalny serwis porcelanowy Dorota – Ceramika ZPS Ćmielów, projekt [PERSON_NA…" at bounding box center [344, 224] width 83 height 37
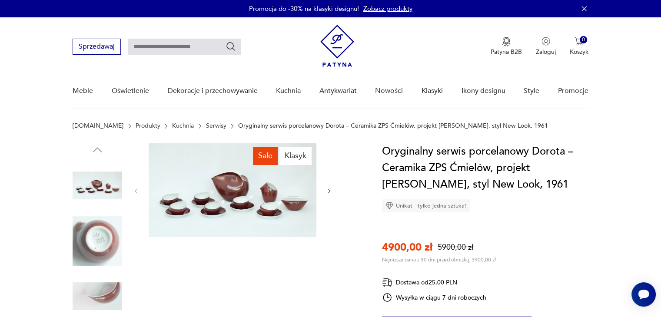
click at [333, 195] on div "Sale Klasyk" at bounding box center [217, 269] width 289 height 252
click at [331, 190] on icon "button" at bounding box center [329, 191] width 7 height 7
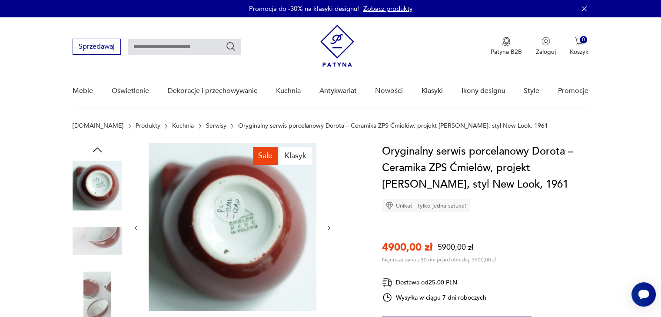
click at [331, 190] on div at bounding box center [233, 228] width 200 height 170
click at [329, 229] on icon "button" at bounding box center [329, 228] width 7 height 7
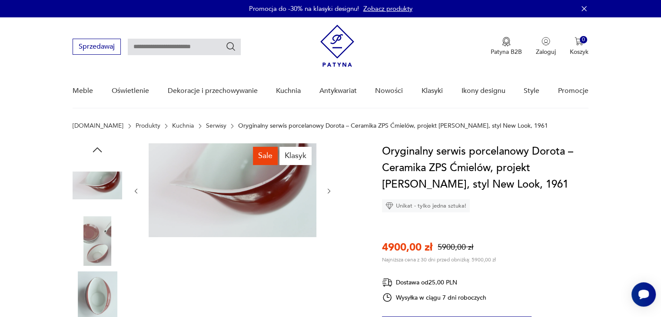
click at [329, 229] on div at bounding box center [233, 191] width 200 height 96
click at [331, 188] on icon "button" at bounding box center [329, 191] width 7 height 7
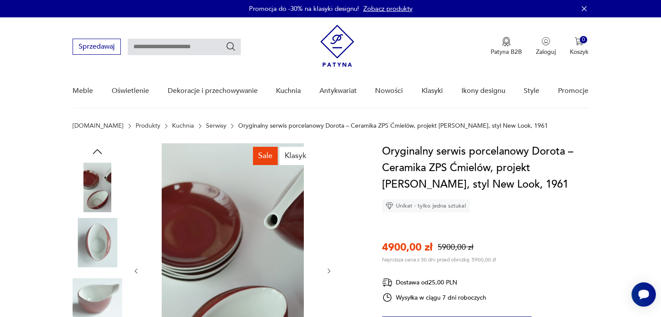
click at [327, 273] on icon "button" at bounding box center [329, 271] width 7 height 7
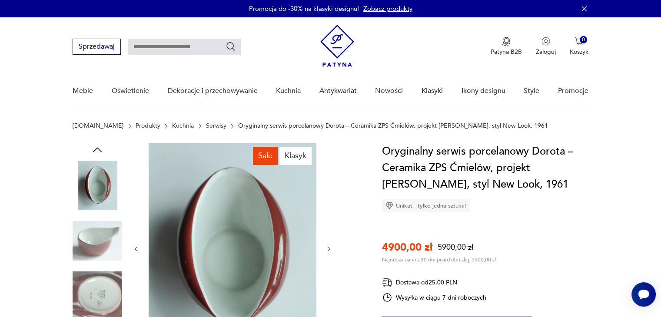
click at [330, 249] on icon "button" at bounding box center [329, 249] width 7 height 7
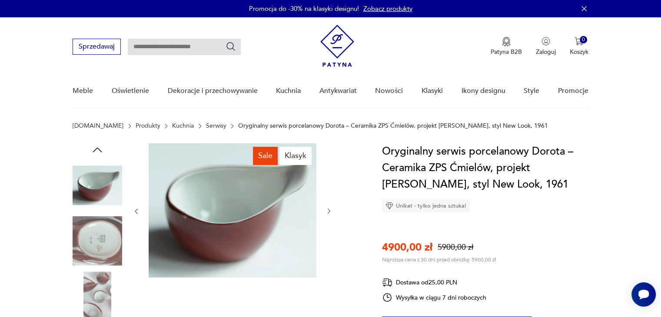
click at [328, 211] on icon "button" at bounding box center [329, 211] width 7 height 7
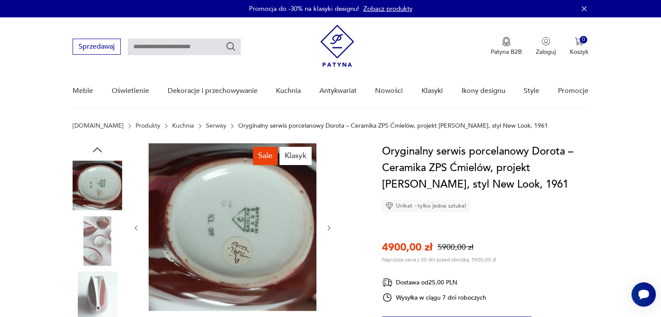
click at [330, 226] on icon "button" at bounding box center [329, 228] width 7 height 7
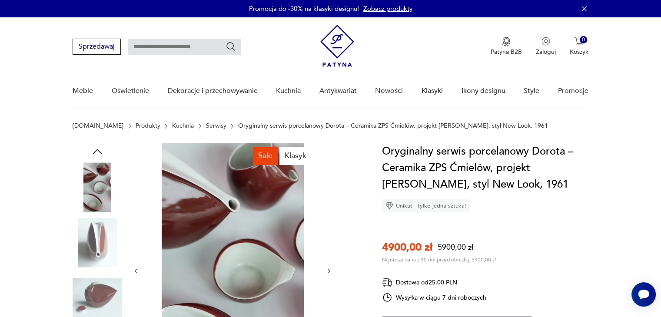
click at [330, 273] on icon "button" at bounding box center [329, 271] width 7 height 7
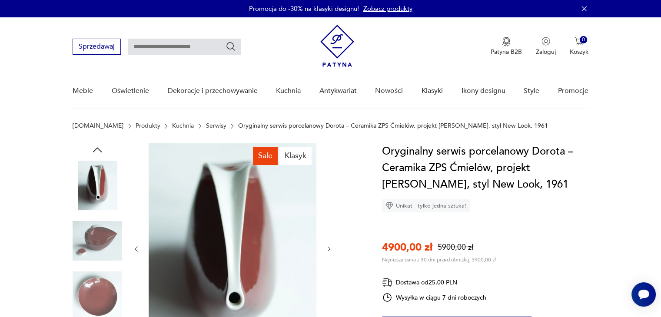
click at [331, 250] on icon "button" at bounding box center [329, 249] width 7 height 7
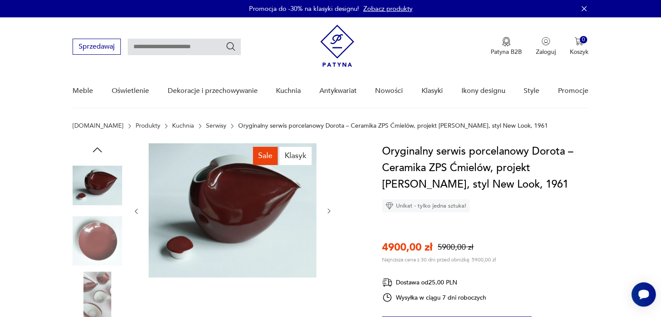
click at [328, 212] on icon "button" at bounding box center [329, 211] width 7 height 7
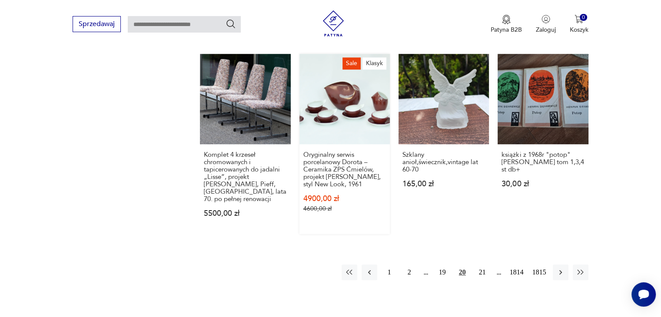
scroll to position [765, 0]
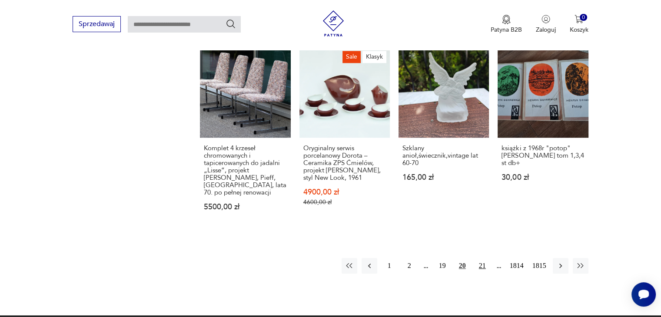
click at [482, 258] on button "21" at bounding box center [483, 266] width 16 height 16
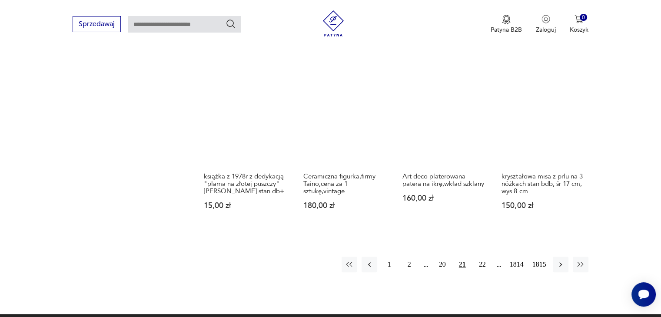
scroll to position [721, 0]
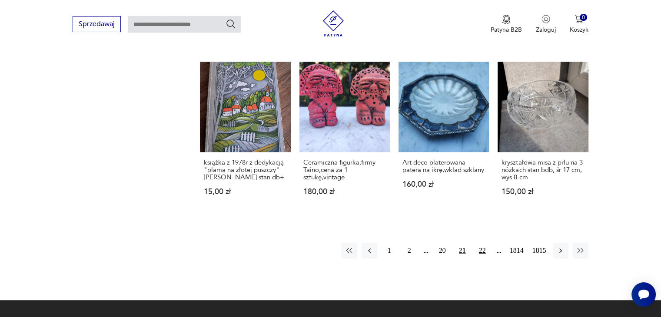
click at [482, 249] on button "22" at bounding box center [483, 251] width 16 height 16
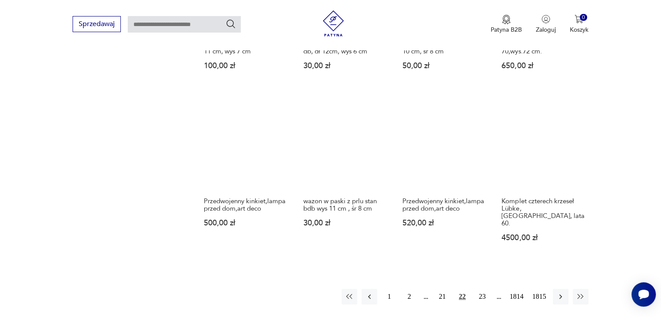
scroll to position [721, 0]
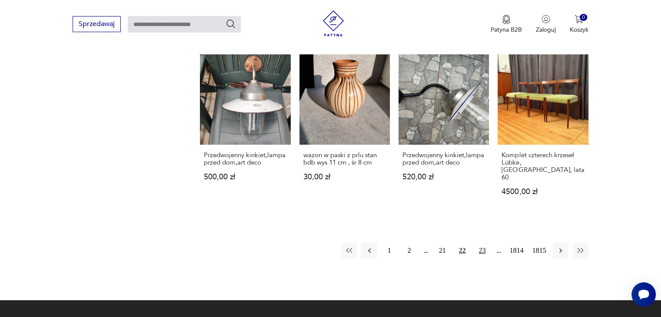
click at [481, 243] on button "23" at bounding box center [483, 251] width 16 height 16
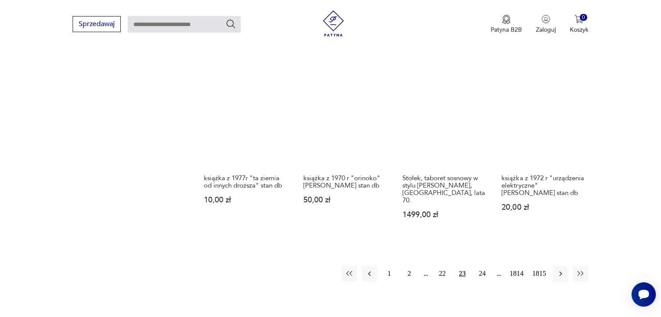
scroll to position [686, 0]
